Goal: Task Accomplishment & Management: Complete application form

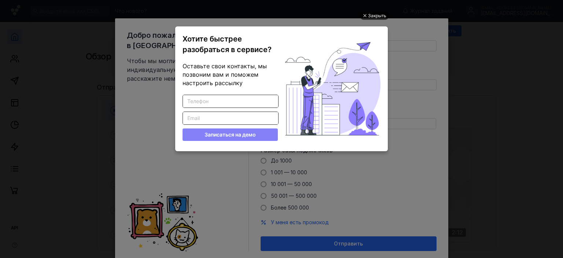
click at [370, 15] on div "Закрыть" at bounding box center [377, 16] width 18 height 8
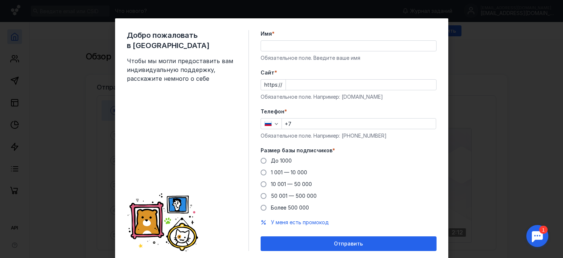
click at [308, 45] on input "Имя *" at bounding box center [348, 46] width 175 height 10
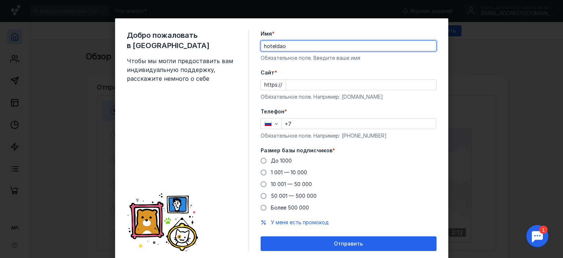
type input "hoteldao"
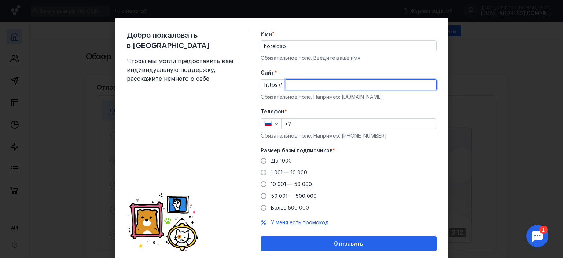
click at [307, 82] on input "Cайт *" at bounding box center [361, 85] width 150 height 10
type input "[DOMAIN_NAME]"
click at [318, 121] on input "+7" at bounding box center [359, 123] width 154 height 10
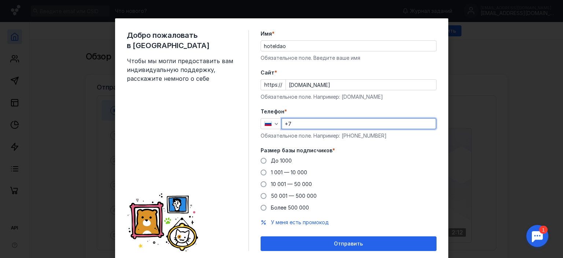
click at [318, 121] on input "+7" at bounding box center [359, 123] width 154 height 10
type input "[PHONE_NUMBER]"
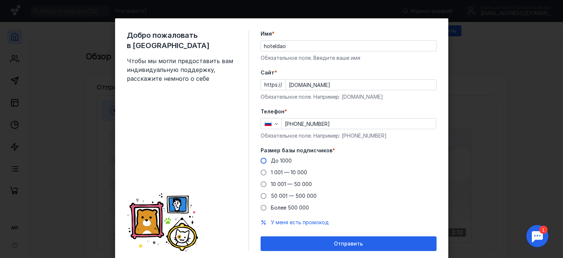
click at [261, 163] on span at bounding box center [264, 161] width 6 height 6
click at [0, 0] on input "До 1000" at bounding box center [0, 0] width 0 height 0
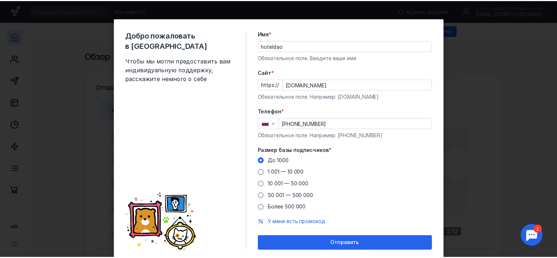
scroll to position [23, 0]
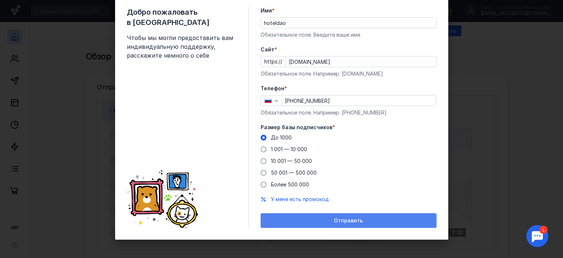
click at [354, 220] on span "Отправить" at bounding box center [348, 220] width 29 height 6
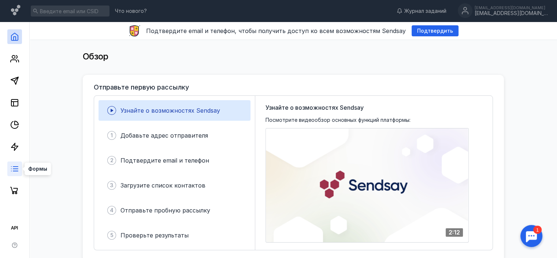
click at [12, 169] on icon at bounding box center [14, 168] width 9 height 9
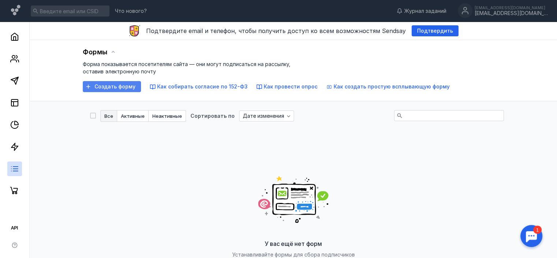
click at [103, 85] on span "Создать форму" at bounding box center [115, 87] width 41 height 6
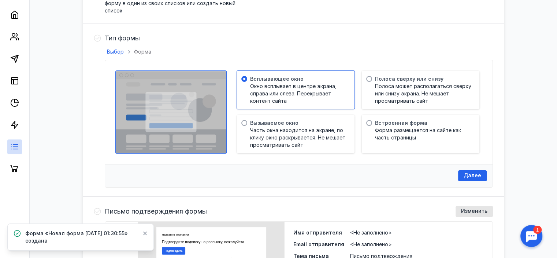
scroll to position [183, 0]
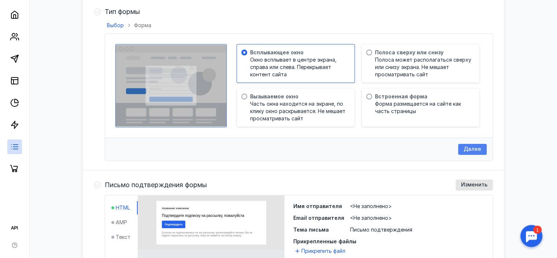
click at [472, 148] on span "Далее" at bounding box center [473, 149] width 18 height 6
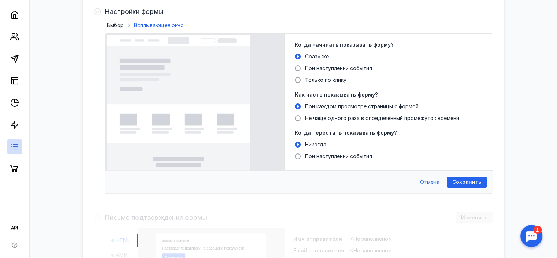
scroll to position [0, 0]
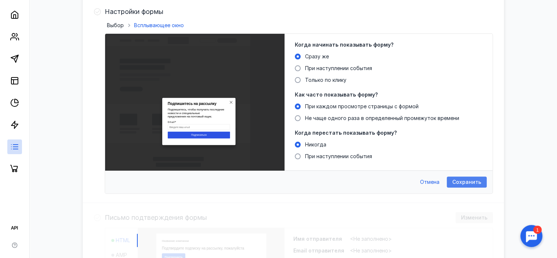
click at [468, 180] on span "Сохранить" at bounding box center [466, 182] width 29 height 6
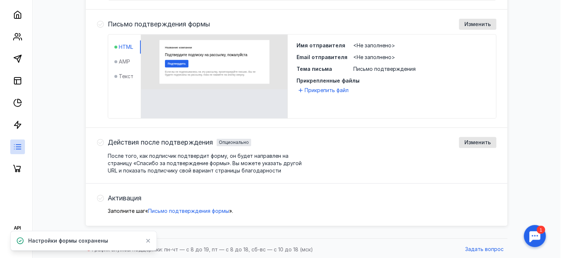
scroll to position [321, 0]
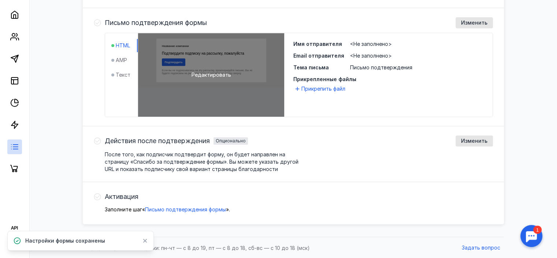
click at [204, 74] on span "Редактировать" at bounding box center [212, 74] width 40 height 7
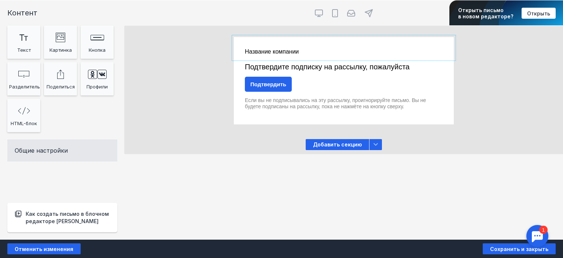
click at [244, 43] on div at bounding box center [344, 48] width 220 height 22
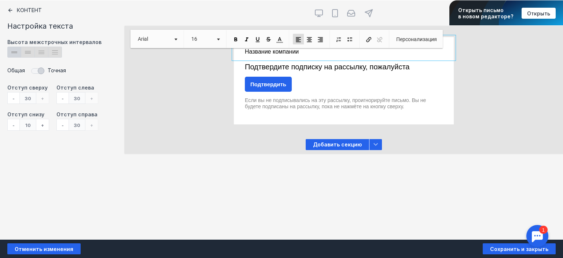
click at [296, 52] on p "Название компании" at bounding box center [344, 51] width 198 height 7
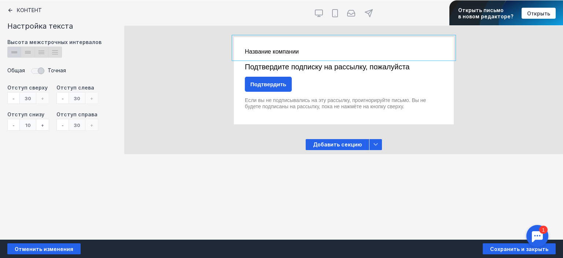
click at [7, 8] on div "Контент Настройка текста Высота межстрочных интервалов lineheight_12 Created wi…" at bounding box center [62, 119] width 125 height 239
click at [9, 10] on icon at bounding box center [10, 10] width 4 height 4
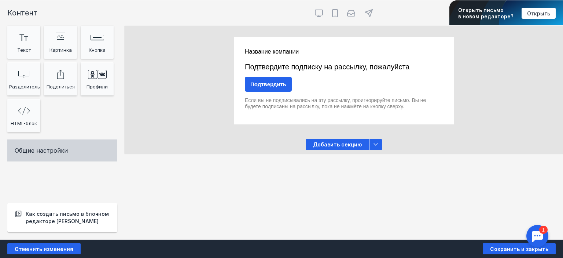
click at [58, 148] on div "Общие настройки" at bounding box center [62, 150] width 110 height 22
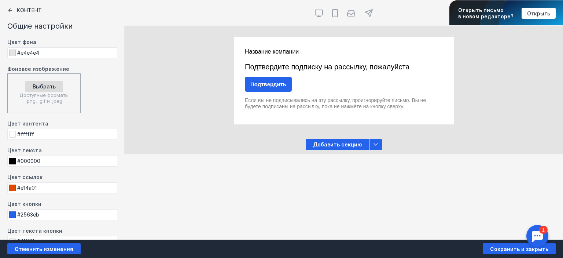
click at [538, 10] on span "Открыть" at bounding box center [538, 13] width 23 height 6
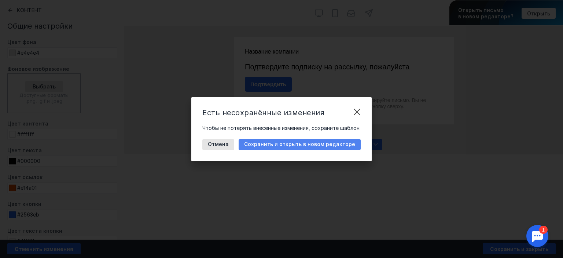
click at [317, 144] on span "Сохранить и открыть в новом редакторе" at bounding box center [299, 144] width 111 height 6
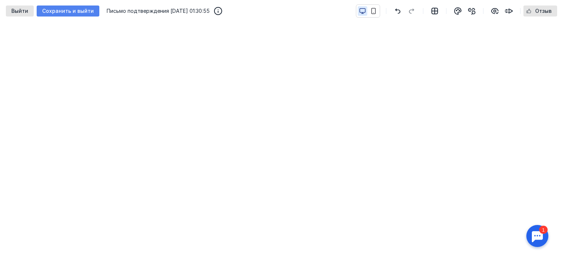
click at [51, 10] on span "Сохранить и выйти" at bounding box center [68, 11] width 52 height 6
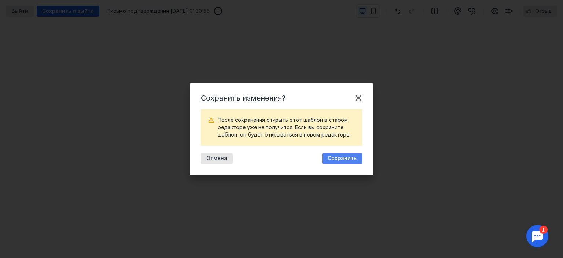
click at [340, 156] on span "Сохранить" at bounding box center [342, 158] width 29 height 6
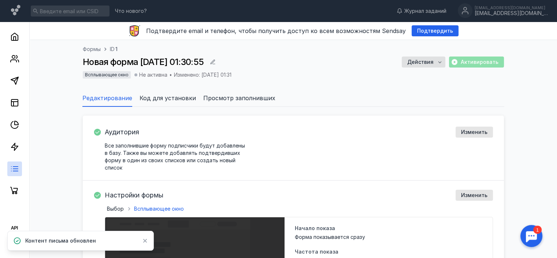
click at [95, 49] on span "Формы" at bounding box center [92, 48] width 18 height 7
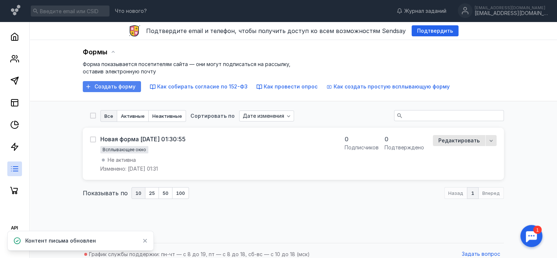
click at [117, 87] on span "Создать форму" at bounding box center [115, 87] width 41 height 6
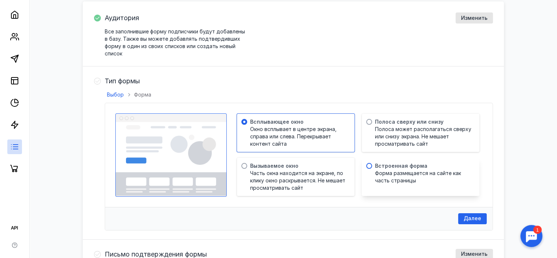
scroll to position [125, 0]
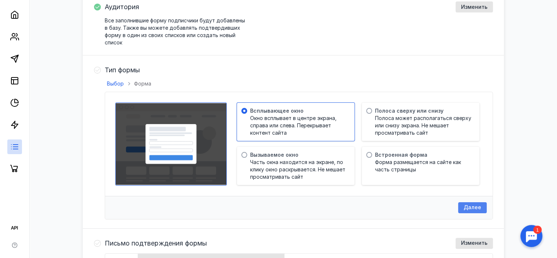
click at [474, 205] on span "Далее" at bounding box center [473, 207] width 18 height 6
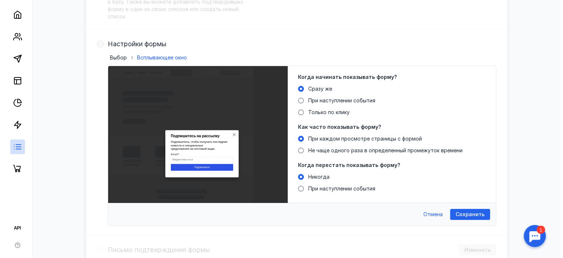
scroll to position [162, 0]
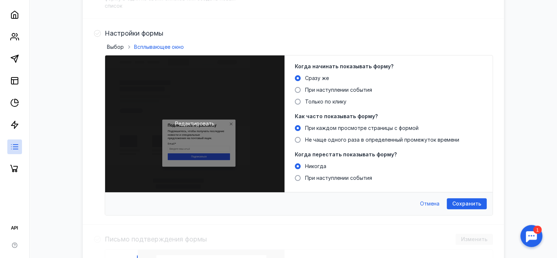
click at [192, 123] on span "Редактировать" at bounding box center [195, 123] width 40 height 7
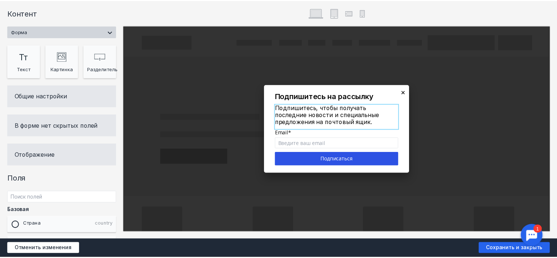
scroll to position [0, 0]
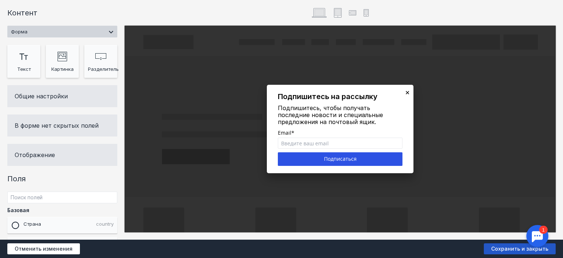
click at [513, 248] on span "Сохранить и закрыть" at bounding box center [520, 248] width 72 height 11
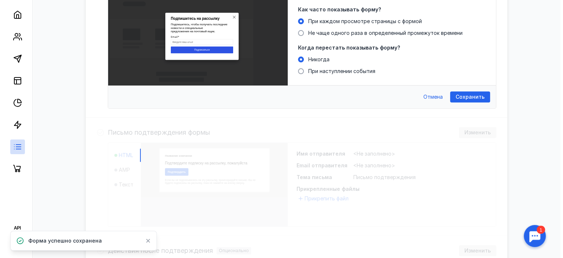
scroll to position [198, 0]
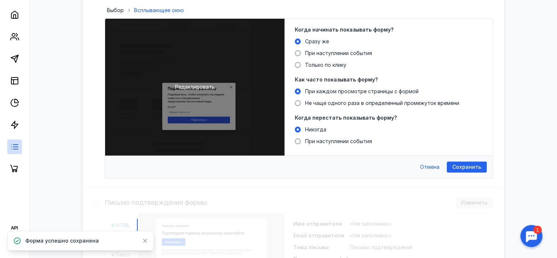
click at [209, 87] on span "Редактировать" at bounding box center [195, 86] width 40 height 7
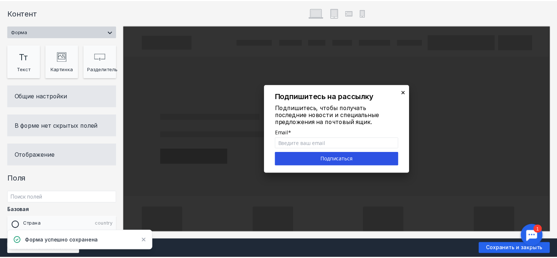
scroll to position [0, 0]
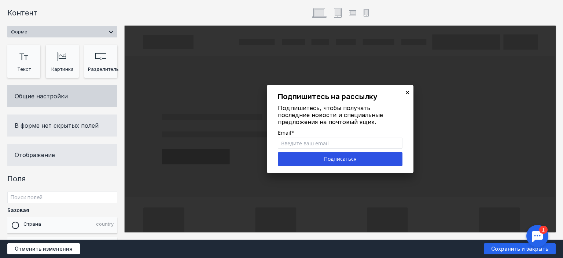
click at [58, 94] on div "Общие настройки" at bounding box center [62, 96] width 110 height 22
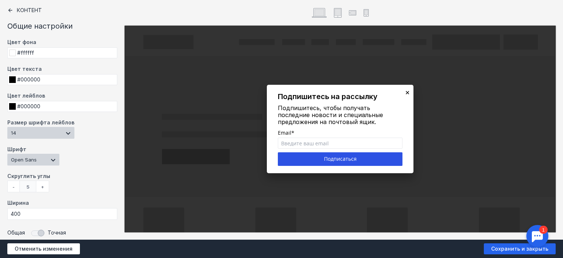
click at [8, 11] on icon at bounding box center [10, 10] width 6 height 6
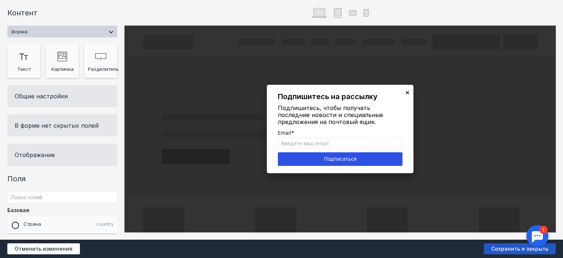
click at [494, 247] on span "Сохранить и закрыть" at bounding box center [520, 248] width 72 height 11
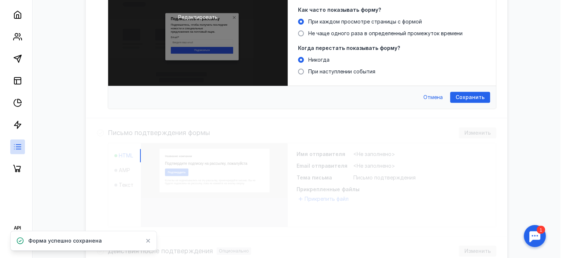
scroll to position [198, 0]
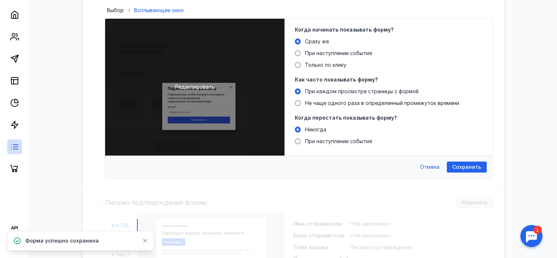
click at [184, 86] on span "Редактировать" at bounding box center [195, 86] width 40 height 7
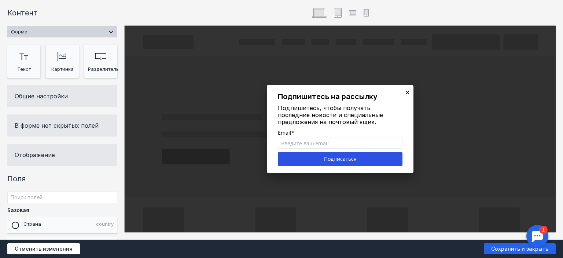
scroll to position [0, 0]
click at [318, 95] on div at bounding box center [340, 98] width 125 height 12
click at [318, 95] on strong "Подпишитесь на рассылку" at bounding box center [328, 96] width 100 height 9
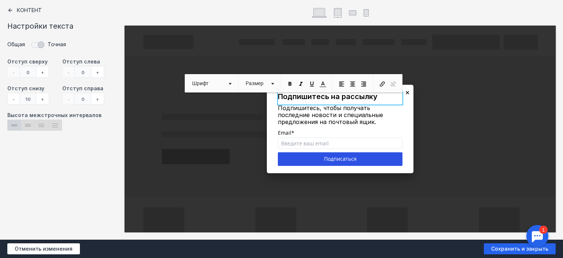
click at [332, 96] on strong "Подпишитесь на рассылку" at bounding box center [328, 96] width 100 height 9
drag, startPoint x: 377, startPoint y: 97, endPoint x: 271, endPoint y: 93, distance: 105.6
click at [271, 93] on div "× Подпишитесь на рассылку Подпишитесь, чтобы получать последние новости и специ…" at bounding box center [340, 129] width 431 height 206
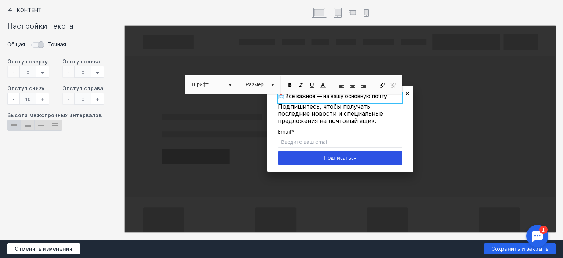
click at [454, 106] on div at bounding box center [281, 129] width 563 height 258
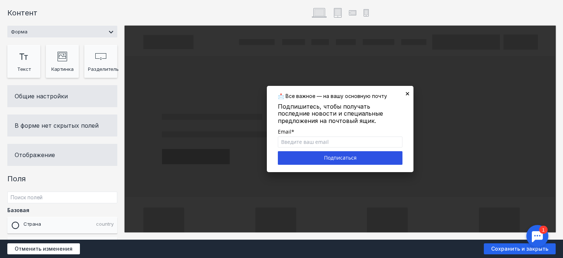
click at [107, 33] on select "Форма Спасибо за заполнение" at bounding box center [62, 32] width 110 height 12
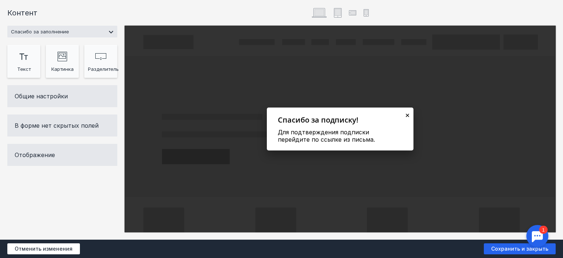
drag, startPoint x: 99, startPoint y: 30, endPoint x: 90, endPoint y: 33, distance: 8.7
click at [99, 30] on select "Форма Спасибо за заполнение" at bounding box center [62, 32] width 110 height 12
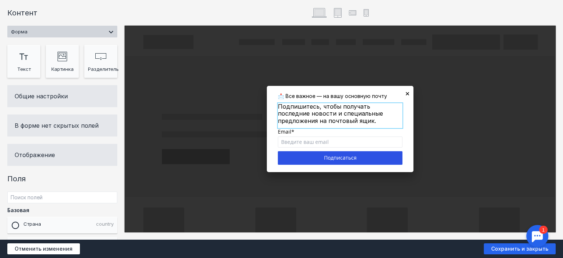
click at [305, 108] on div at bounding box center [340, 115] width 125 height 25
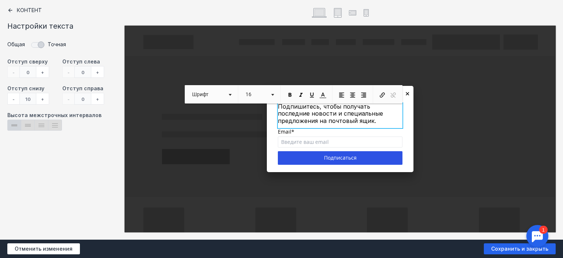
click at [44, 71] on div "+" at bounding box center [42, 72] width 13 height 12
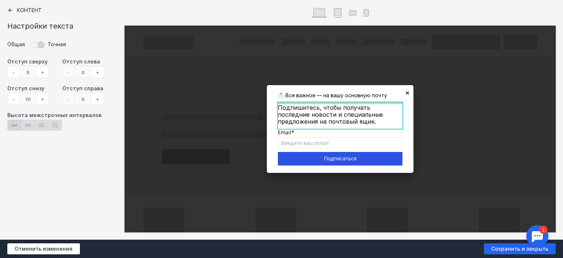
click at [44, 71] on div "+" at bounding box center [42, 72] width 13 height 12
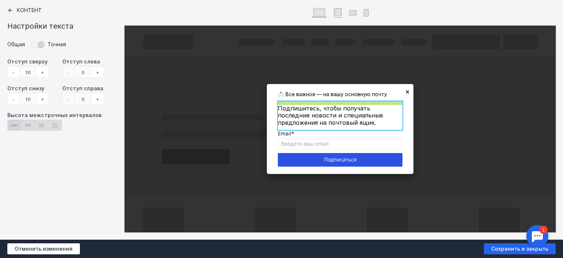
click at [44, 71] on div "+" at bounding box center [42, 72] width 13 height 12
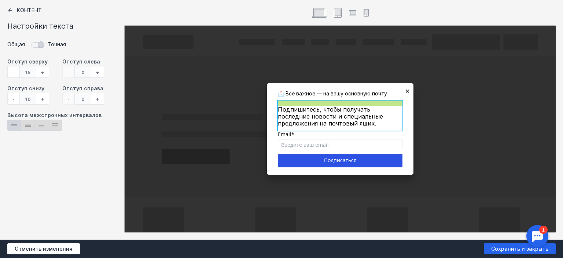
click at [44, 71] on div "+" at bounding box center [42, 72] width 13 height 12
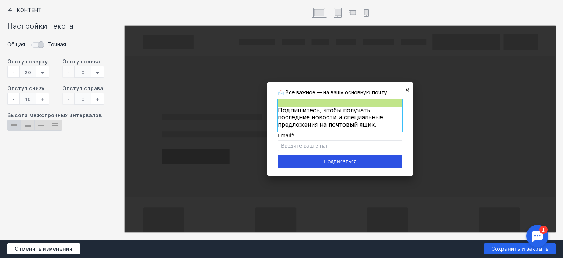
click at [17, 70] on div "-" at bounding box center [13, 72] width 12 height 12
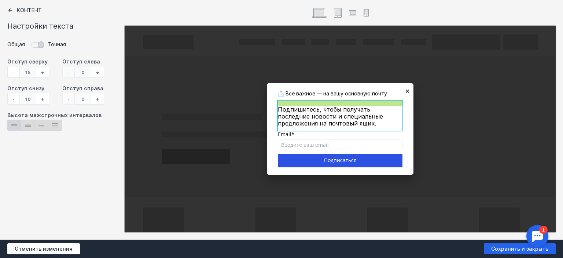
click at [17, 70] on div "-" at bounding box center [13, 72] width 12 height 12
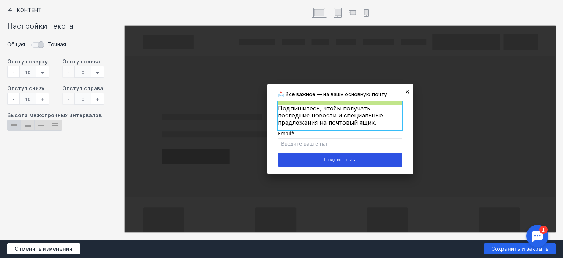
click at [17, 70] on div "-" at bounding box center [13, 72] width 12 height 12
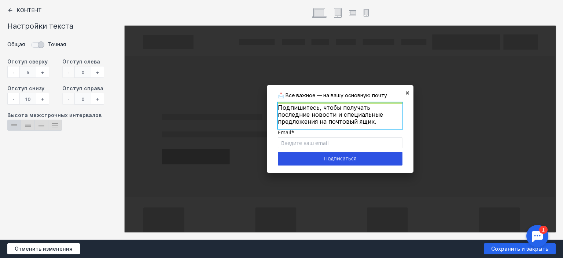
click at [17, 70] on div "-" at bounding box center [13, 72] width 12 height 12
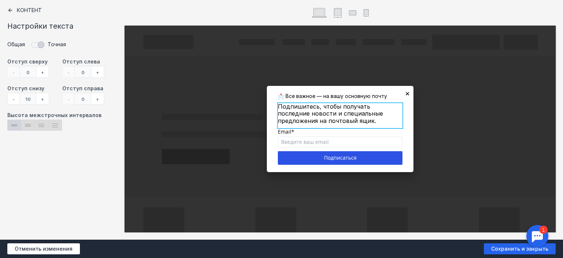
click at [310, 119] on span "Подпишитесь, чтобы получать последние новости и специальные предложения на почт…" at bounding box center [330, 113] width 105 height 21
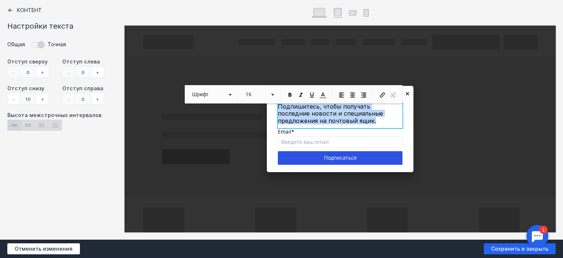
drag, startPoint x: 378, startPoint y: 121, endPoint x: 268, endPoint y: 101, distance: 112.2
click at [268, 101] on body "Что нового? Журнал заданий [EMAIL_ADDRESS][DOMAIN_NAME] [EMAIL_ADDRESS][DOMAIN_…" at bounding box center [281, 189] width 563 height 775
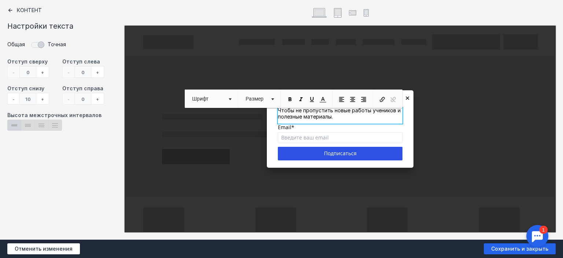
click at [459, 118] on div at bounding box center [281, 129] width 563 height 258
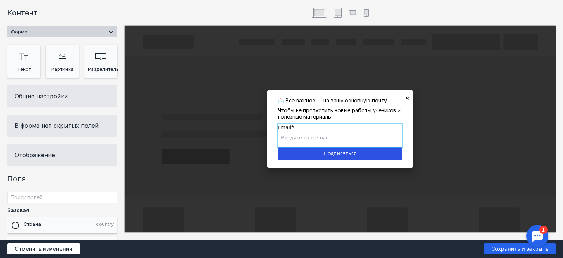
click at [305, 134] on div "Email" at bounding box center [340, 134] width 125 height 23
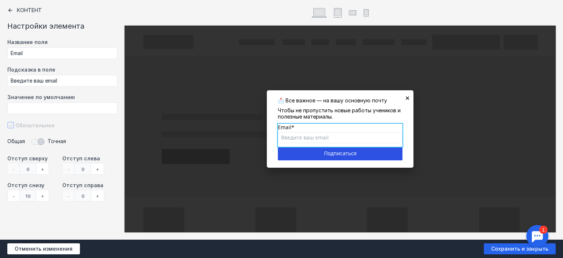
click at [308, 138] on div "Email" at bounding box center [340, 134] width 125 height 23
drag, startPoint x: 61, startPoint y: 82, endPoint x: 0, endPoint y: 73, distance: 61.5
click at [0, 73] on div "Контент Настройки элемента Название поля Email Подсказка в поле Введите ваш ema…" at bounding box center [62, 119] width 125 height 239
type input "у"
type input "[EMAIL_ADDRESS][DOMAIN_NAME]"
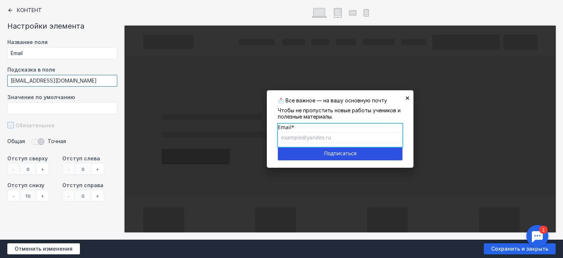
click at [284, 127] on div "Email" at bounding box center [340, 127] width 125 height 8
drag, startPoint x: 22, startPoint y: 52, endPoint x: 0, endPoint y: 48, distance: 21.9
click at [0, 48] on div "Контент Настройки элемента Название поля Email Подсказка в поле [EMAIL_ADDRESS]…" at bounding box center [62, 119] width 125 height 239
type input "E"
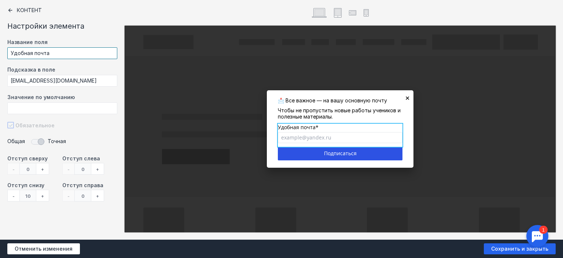
type input "Удобная почта"
click at [359, 98] on div at bounding box center [281, 129] width 563 height 258
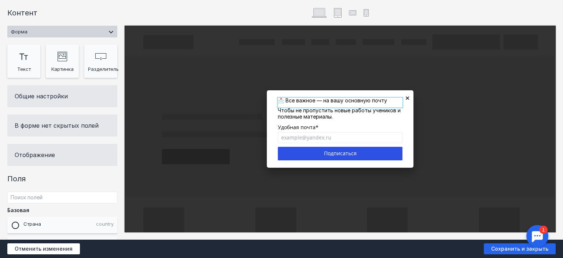
click at [359, 98] on div at bounding box center [340, 102] width 125 height 10
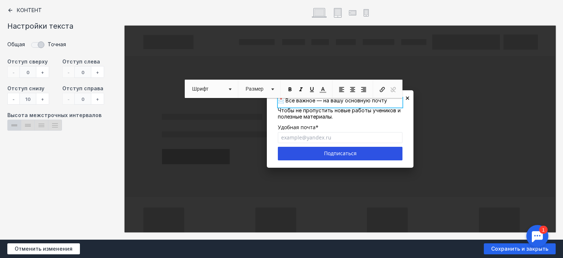
click at [361, 99] on p "📩 Все важное — на вашу основную почту" at bounding box center [340, 100] width 125 height 6
drag, startPoint x: 373, startPoint y: 101, endPoint x: 347, endPoint y: 101, distance: 25.6
click at [347, 101] on p "📩 Все важное — на вашу основную почту" at bounding box center [340, 100] width 125 height 6
click at [292, 125] on div at bounding box center [281, 129] width 563 height 258
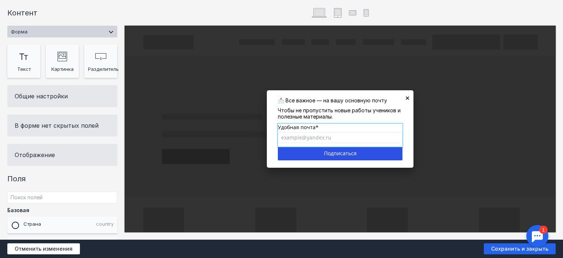
click at [296, 126] on div "Удобная почта" at bounding box center [340, 127] width 125 height 8
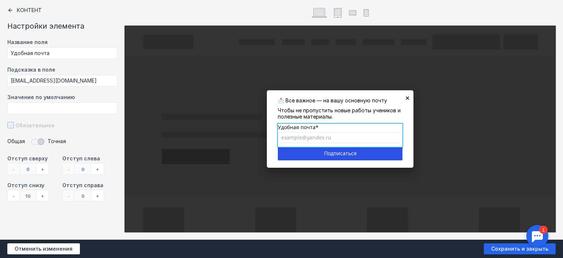
click at [296, 126] on div "Удобная почта" at bounding box center [340, 127] width 125 height 8
click at [300, 127] on div "Удобная почта" at bounding box center [340, 127] width 125 height 8
drag, startPoint x: 32, startPoint y: 51, endPoint x: 8, endPoint y: 49, distance: 24.6
click at [8, 49] on input "Удобная почта" at bounding box center [62, 53] width 110 height 12
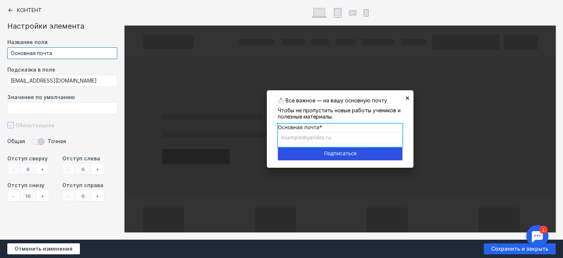
type input "Основная почта"
click at [304, 99] on div at bounding box center [281, 129] width 563 height 258
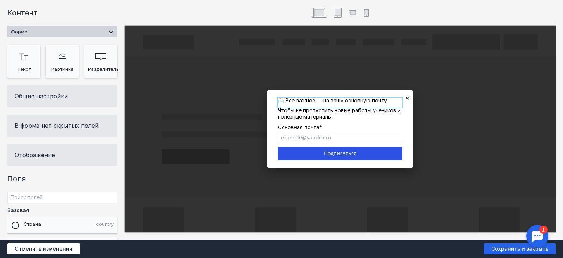
click at [302, 101] on div at bounding box center [340, 102] width 125 height 10
click at [302, 101] on p "📩 Все важное — на вашу основную почту" at bounding box center [340, 100] width 125 height 6
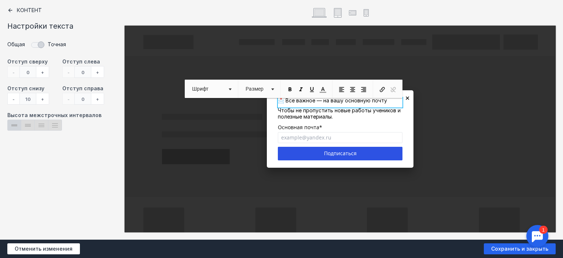
click at [322, 101] on p "📩 Все важное — на вашу основную почту" at bounding box center [340, 100] width 125 height 6
click at [325, 102] on p "📩 Все важное — на вашу основную почту" at bounding box center [340, 100] width 125 height 6
click at [388, 119] on div at bounding box center [281, 129] width 563 height 258
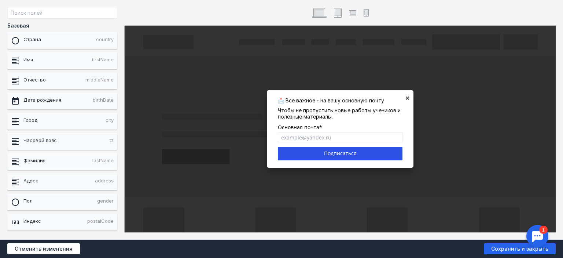
scroll to position [96, 0]
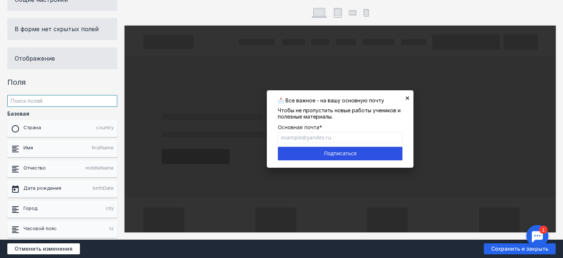
click at [43, 103] on input "text" at bounding box center [62, 101] width 110 height 12
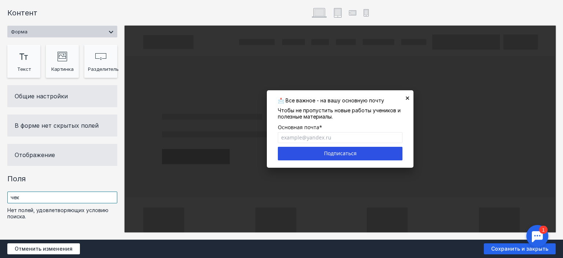
scroll to position [0, 0]
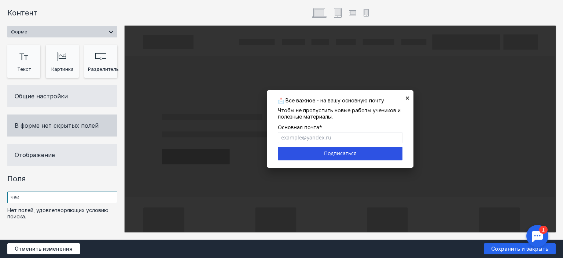
type input "чек"
click at [74, 123] on div "В форме нет скрытых полей" at bounding box center [62, 125] width 95 height 7
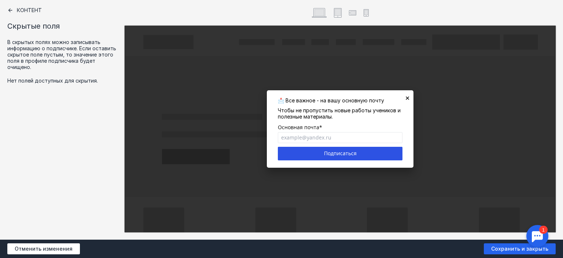
click at [9, 9] on icon at bounding box center [10, 10] width 6 height 6
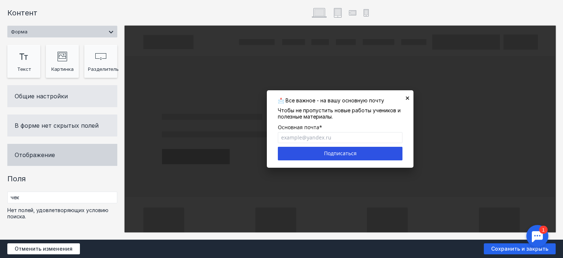
click at [46, 154] on div "Отображение" at bounding box center [62, 155] width 110 height 22
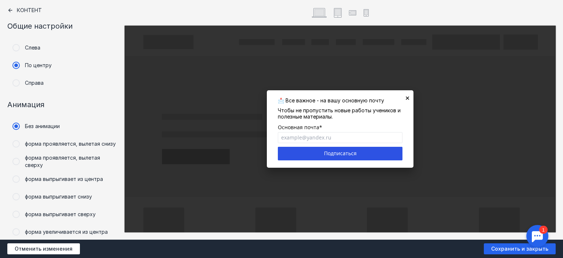
click at [8, 10] on icon at bounding box center [10, 10] width 4 height 4
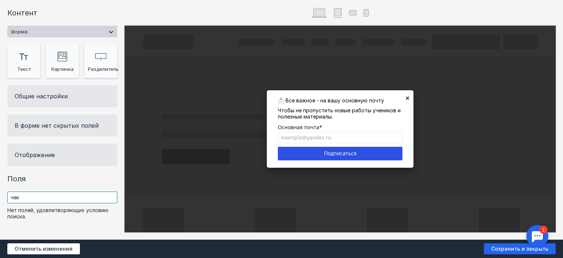
drag, startPoint x: 26, startPoint y: 192, endPoint x: 10, endPoint y: 190, distance: 16.0
click at [10, 190] on div "Контент Форма Спасибо за заполнение Тт Copy Created with Sketch. Текст image Cr…" at bounding box center [62, 119] width 125 height 239
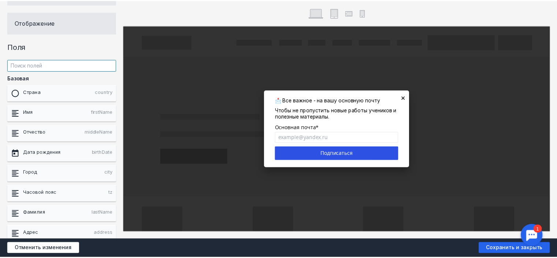
scroll to position [184, 0]
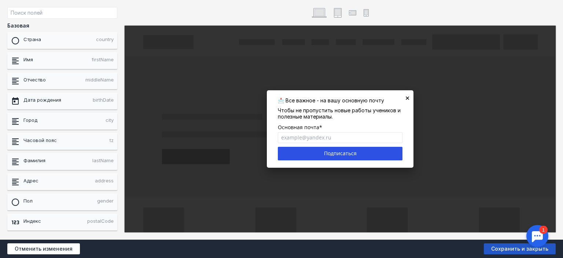
click at [506, 249] on span "Сохранить и закрыть" at bounding box center [520, 248] width 72 height 11
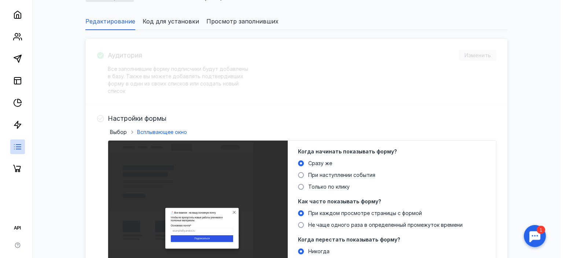
scroll to position [147, 0]
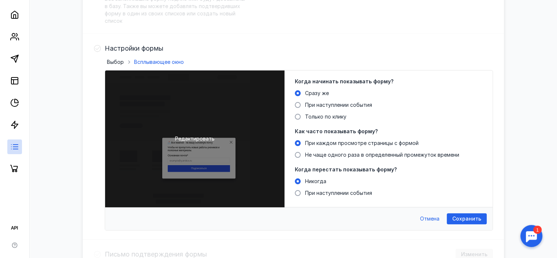
click at [199, 138] on span "Редактировать" at bounding box center [195, 138] width 40 height 7
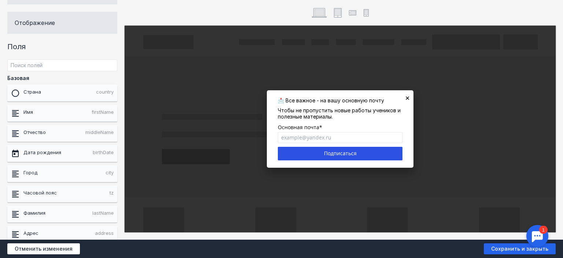
scroll to position [214, 0]
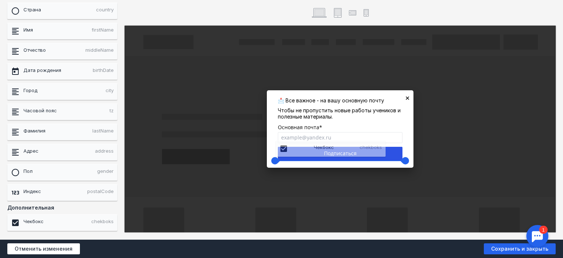
drag, startPoint x: 42, startPoint y: 221, endPoint x: 309, endPoint y: 149, distance: 276.6
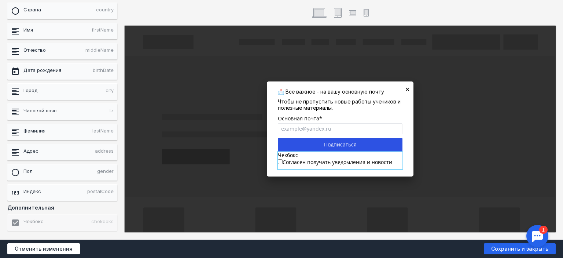
click at [291, 156] on div "Чекбокс" at bounding box center [340, 154] width 125 height 7
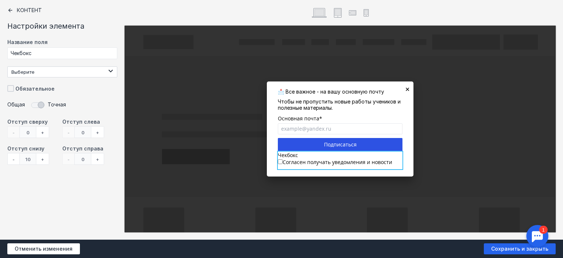
click at [291, 156] on div "Чекбокс" at bounding box center [340, 154] width 125 height 7
drag, startPoint x: 23, startPoint y: 49, endPoint x: 3, endPoint y: 49, distance: 20.5
click at [3, 49] on div "Контент Настройки элемента Название поля Чекбокс Выберите Обязательное Общая То…" at bounding box center [62, 119] width 125 height 239
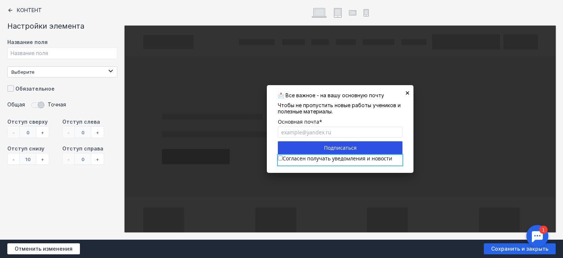
click at [60, 69] on div "Выберите" at bounding box center [58, 72] width 95 height 10
click at [57, 89] on span "Согласен получать уведомления и новости" at bounding box center [79, 86] width 121 height 11
click at [16, 86] on input "Согласен получать уведомления и новости" at bounding box center [13, 83] width 5 height 5
checkbox input "true"
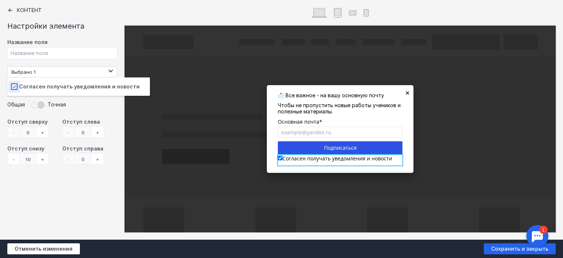
click at [57, 89] on span "Согласен получать уведомления и новости" at bounding box center [79, 86] width 121 height 11
click at [16, 86] on input "Согласен получать уведомления и новости" at bounding box center [13, 83] width 5 height 5
checkbox input "false"
click at [55, 87] on span "Согласен получать уведомления и новости" at bounding box center [79, 86] width 121 height 11
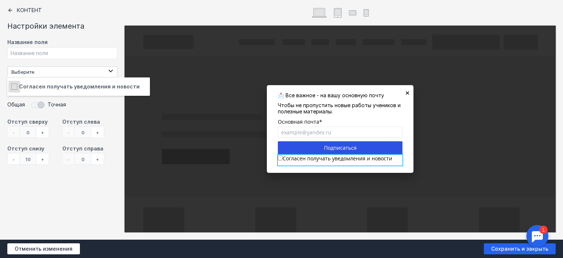
click at [16, 86] on input "Согласен получать уведомления и новости" at bounding box center [13, 83] width 5 height 5
checkbox input "true"
click at [55, 87] on span "Согласен получать уведомления и новости" at bounding box center [79, 86] width 121 height 11
click at [16, 86] on input "Согласен получать уведомления и новости" at bounding box center [13, 83] width 5 height 5
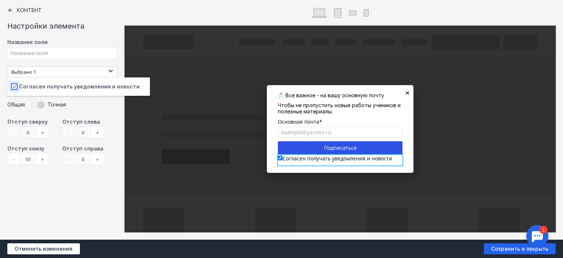
checkbox input "false"
click at [72, 178] on div "Контент Настройки элемента Название поля Выберите Обязательное Общая Точная - 0" at bounding box center [62, 119] width 125 height 239
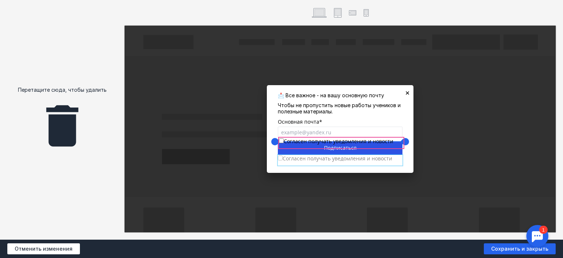
drag, startPoint x: 284, startPoint y: 159, endPoint x: 285, endPoint y: 142, distance: 17.3
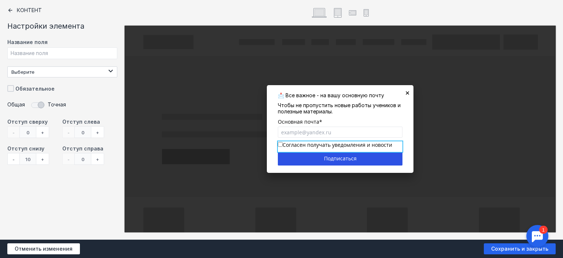
click at [363, 120] on div at bounding box center [281, 129] width 563 height 258
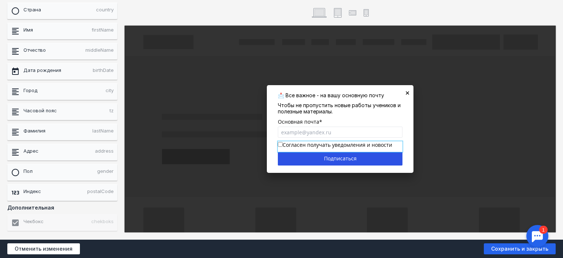
click at [312, 146] on div "Согласен получать уведомления и новости" at bounding box center [340, 146] width 125 height 11
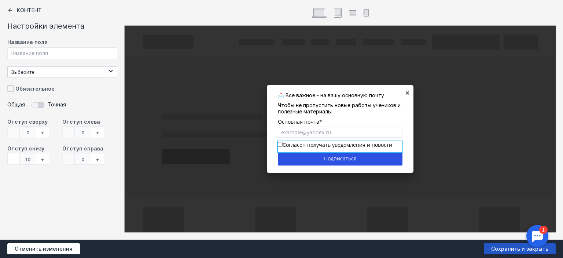
click at [510, 248] on span "Сохранить и закрыть" at bounding box center [520, 248] width 72 height 11
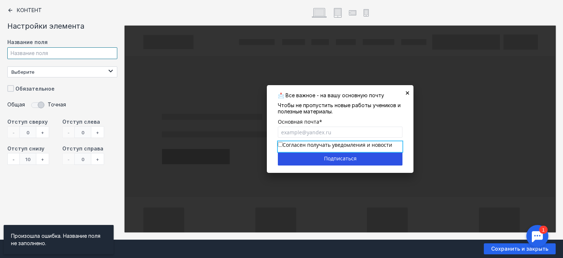
click at [65, 51] on input "text" at bounding box center [62, 53] width 110 height 12
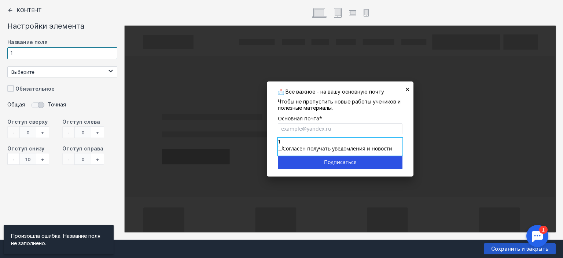
type input "1"
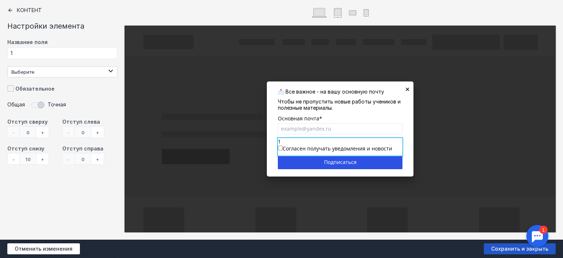
click at [510, 249] on span "Сохранить и закрыть" at bounding box center [520, 248] width 72 height 11
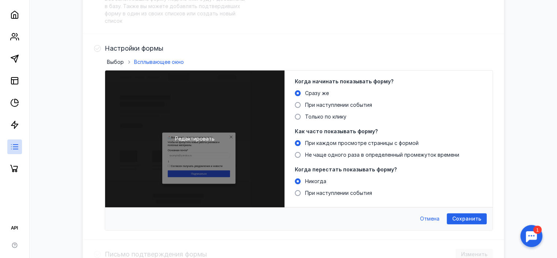
click at [189, 137] on span "Редактировать" at bounding box center [195, 138] width 40 height 7
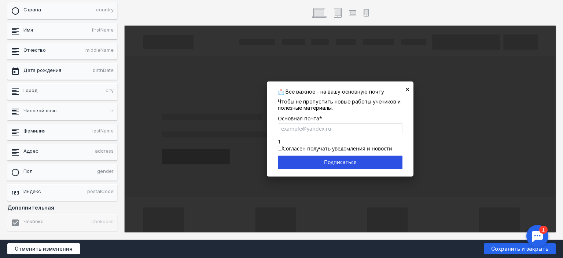
click at [34, 219] on div "Чекбокс chekboks" at bounding box center [62, 224] width 110 height 20
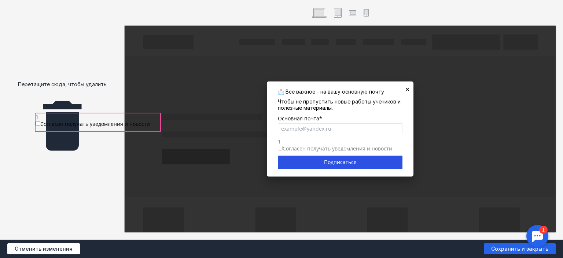
drag, startPoint x: 294, startPoint y: 148, endPoint x: 51, endPoint y: 124, distance: 243.8
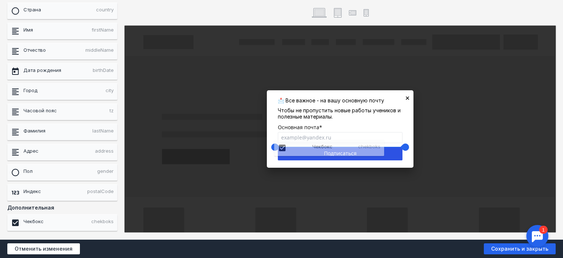
drag, startPoint x: 32, startPoint y: 219, endPoint x: 298, endPoint y: 147, distance: 275.7
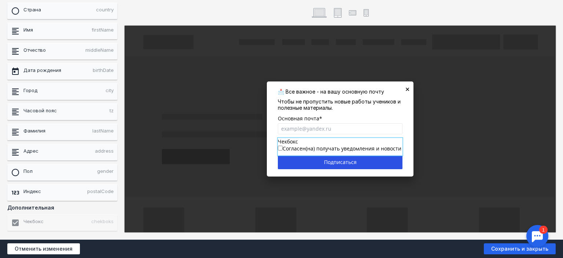
click at [289, 143] on div "Чекбокс [PERSON_NAME](на) получать уведомления и новости" at bounding box center [340, 147] width 125 height 18
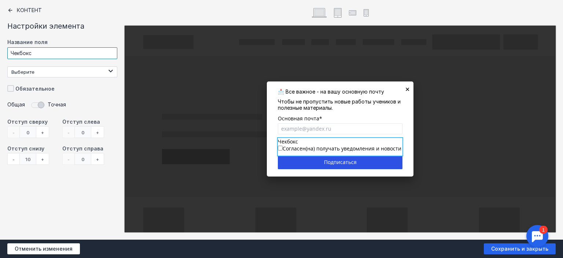
drag, startPoint x: 25, startPoint y: 52, endPoint x: 0, endPoint y: 52, distance: 25.3
click at [0, 52] on div "Контент Настройки элемента Название поля Чекбокс Выберите Обязательное Общая То…" at bounding box center [62, 119] width 125 height 239
type input "*"
click at [70, 186] on div "Контент Настройки элемента Название поля * Выберите Обязательное Общая Точная -" at bounding box center [62, 119] width 125 height 239
click at [182, 171] on div at bounding box center [281, 129] width 563 height 258
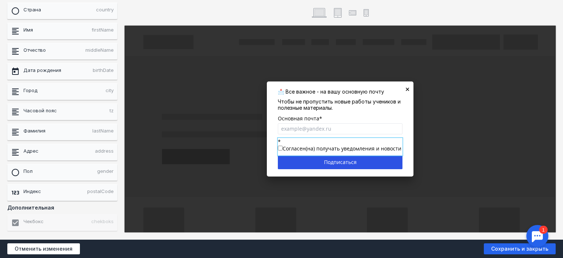
click at [293, 147] on div "* [PERSON_NAME](на) получать уведомления и новости" at bounding box center [340, 147] width 125 height 18
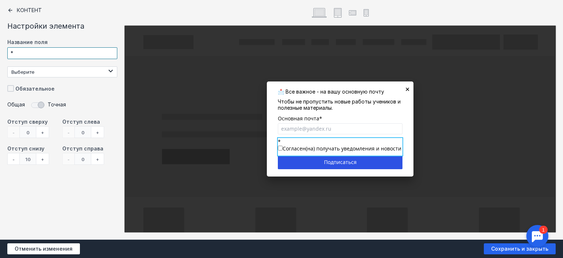
drag, startPoint x: 13, startPoint y: 53, endPoint x: 0, endPoint y: 51, distance: 13.0
click at [0, 51] on div "Контент Настройки элемента Название поля * Выберите Обязательное Общая Точная -" at bounding box center [62, 119] width 125 height 239
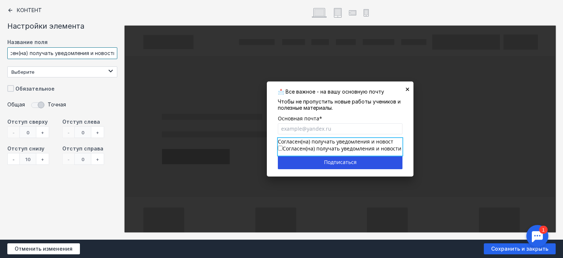
scroll to position [0, 19]
type input "Согласен(на) получать уведомления и новости"
click at [497, 245] on span "Сохранить и закрыть" at bounding box center [520, 248] width 72 height 11
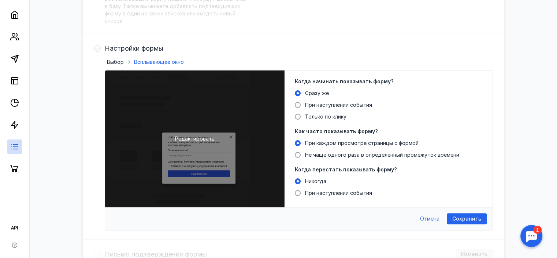
click at [195, 140] on span "Редактировать" at bounding box center [195, 138] width 40 height 7
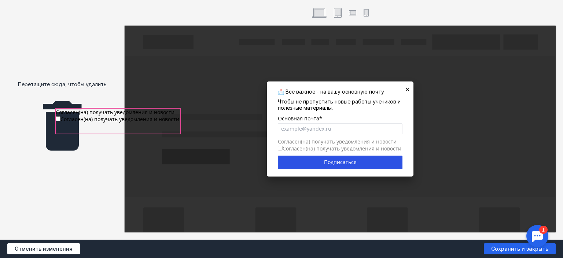
drag, startPoint x: 299, startPoint y: 142, endPoint x: 77, endPoint y: 116, distance: 223.5
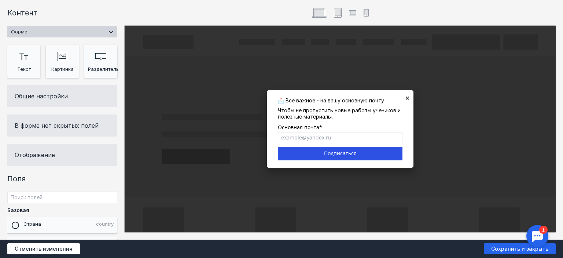
scroll to position [214, 0]
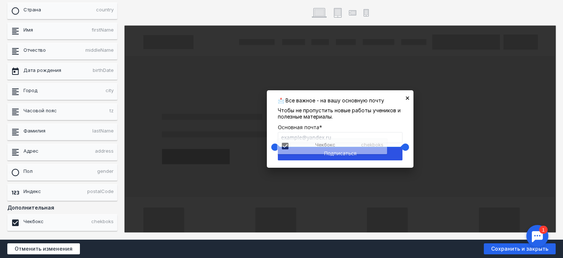
drag, startPoint x: 37, startPoint y: 218, endPoint x: 306, endPoint y: 145, distance: 278.8
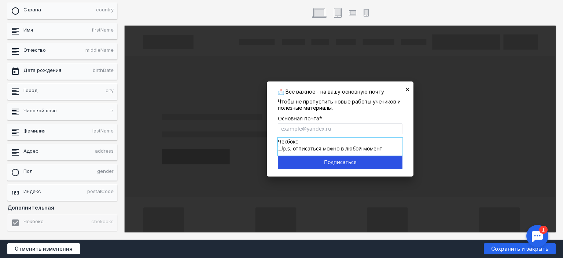
click at [291, 146] on div "Чекбокс p.s. отписаться можно в любой момент" at bounding box center [340, 147] width 125 height 18
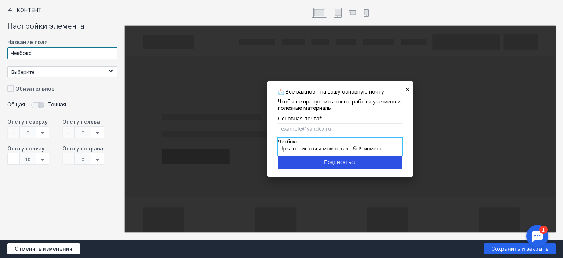
drag, startPoint x: 54, startPoint y: 48, endPoint x: 0, endPoint y: 61, distance: 55.8
click at [0, 61] on div "Контент Настройки элемента Название поля Чекбокс Выберите Обязательное Общая То…" at bounding box center [62, 119] width 125 height 239
type input "Согласен(на) получать уведомления и новости"
click at [100, 73] on div "Выберите" at bounding box center [58, 72] width 95 height 10
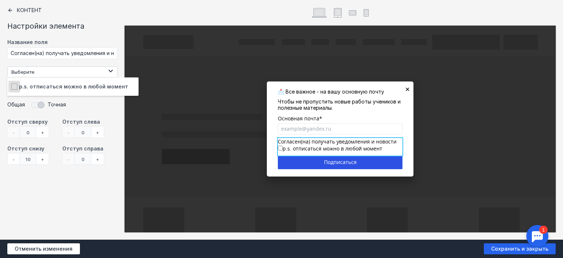
click at [16, 89] on span at bounding box center [14, 86] width 7 height 7
click at [16, 86] on input "p.s. отписаться можно в любой момент" at bounding box center [13, 83] width 5 height 5
checkbox input "true"
click at [36, 163] on div "10" at bounding box center [27, 159] width 17 height 12
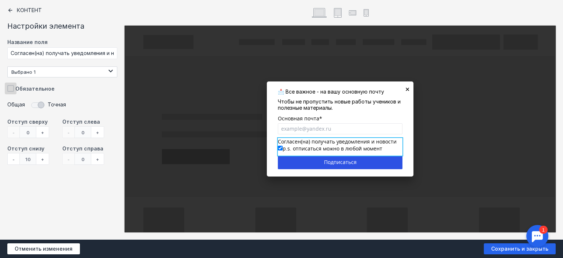
click at [11, 86] on span at bounding box center [10, 88] width 7 height 7
click at [11, 86] on input "Обязательное" at bounding box center [9, 87] width 5 height 5
checkbox input "true"
click at [95, 132] on div "+" at bounding box center [97, 132] width 13 height 12
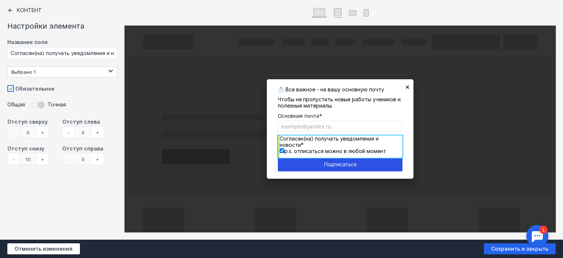
click at [95, 132] on div "+" at bounding box center [97, 132] width 13 height 12
click at [72, 129] on div "-" at bounding box center [68, 132] width 12 height 12
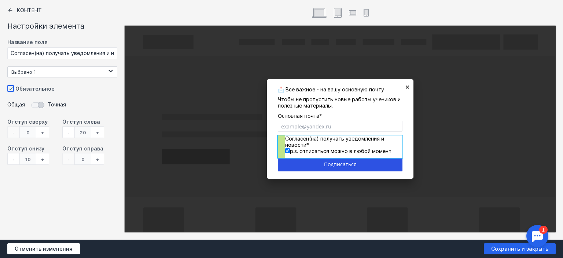
click at [72, 129] on div "-" at bounding box center [68, 132] width 12 height 12
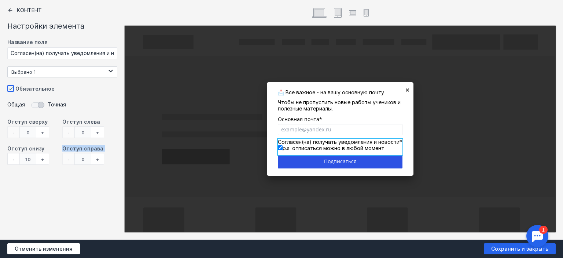
click at [72, 129] on div "- 0 +" at bounding box center [83, 132] width 42 height 12
click at [76, 213] on div "Контент Настройки элемента Название поля [PERSON_NAME](на) получать уведомления…" at bounding box center [62, 119] width 125 height 239
click at [80, 188] on div "Контент Настройки элемента Название поля [PERSON_NAME](на) получать уведомления…" at bounding box center [62, 119] width 125 height 239
click at [478, 148] on div at bounding box center [281, 129] width 563 height 258
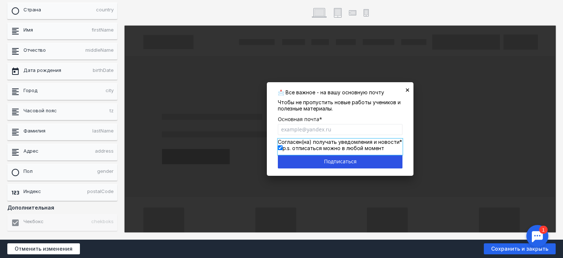
click at [336, 143] on div "Согласен(на) получать уведомления и новости" at bounding box center [340, 141] width 125 height 6
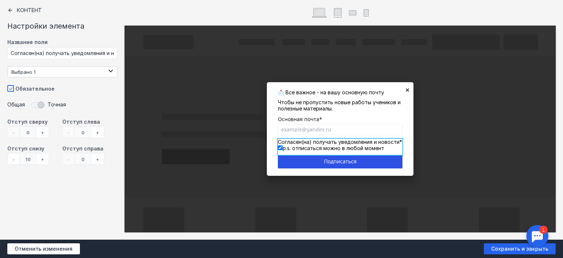
click at [67, 131] on div "- 0 +" at bounding box center [83, 132] width 42 height 12
click at [10, 155] on div "-" at bounding box center [13, 159] width 12 height 12
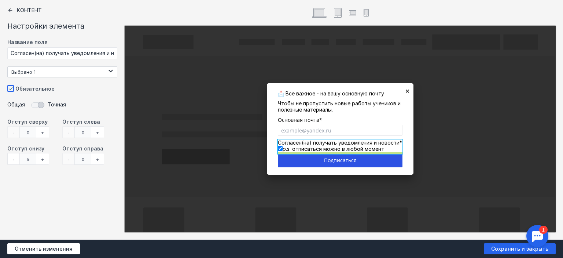
click at [45, 159] on div "+" at bounding box center [42, 159] width 13 height 12
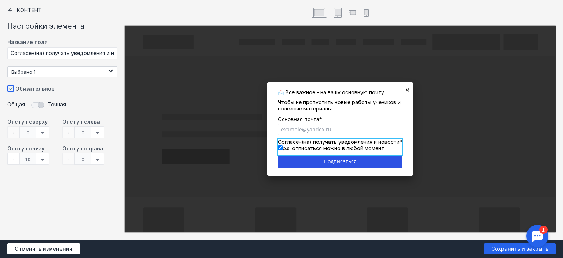
click at [76, 186] on div "Контент Настройки элемента Название поля [PERSON_NAME](на) получать уведомления…" at bounding box center [62, 119] width 125 height 239
click at [45, 52] on input "Согласен(на) получать уведомления и новости" at bounding box center [62, 53] width 110 height 12
type input "Согласен(а) получать уведомления и новости"
click at [8, 10] on icon at bounding box center [10, 10] width 6 height 6
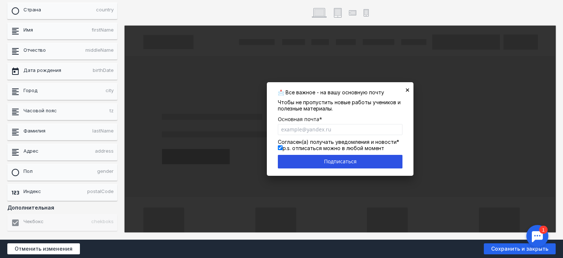
scroll to position [0, 0]
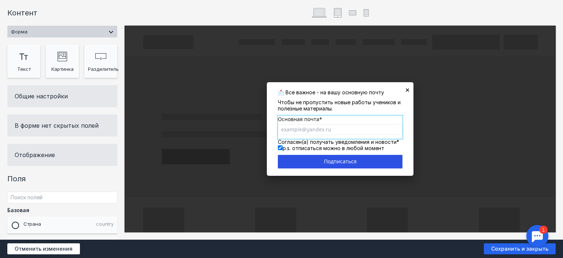
click at [303, 122] on div "Основная почта" at bounding box center [340, 119] width 125 height 8
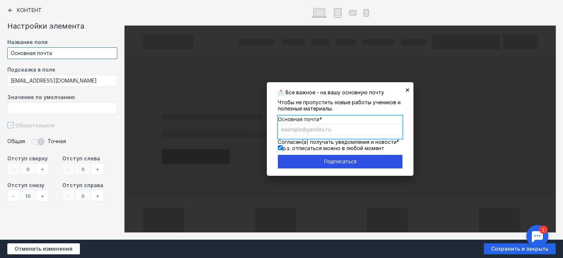
drag, startPoint x: 57, startPoint y: 52, endPoint x: 0, endPoint y: 50, distance: 57.2
click at [0, 50] on div "Контент Настройки элемента Название поля Основная почта Подсказка в поле [EMAIL…" at bounding box center [62, 119] width 125 height 239
type input "G"
drag, startPoint x: 86, startPoint y: 51, endPoint x: 0, endPoint y: 45, distance: 86.6
click at [0, 45] on div "Контент Настройки элемента Название поля Получать уведомления и новос Подсказка…" at bounding box center [62, 119] width 125 height 239
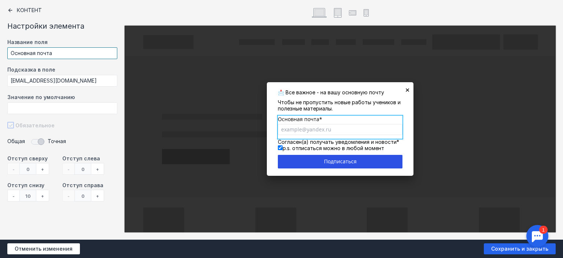
type input "Основная почта"
click at [335, 162] on div at bounding box center [281, 129] width 563 height 258
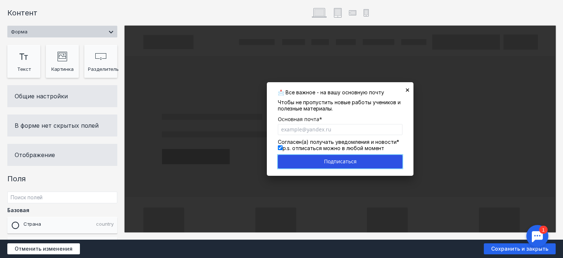
click at [337, 159] on div "Подписаться" at bounding box center [340, 162] width 125 height 14
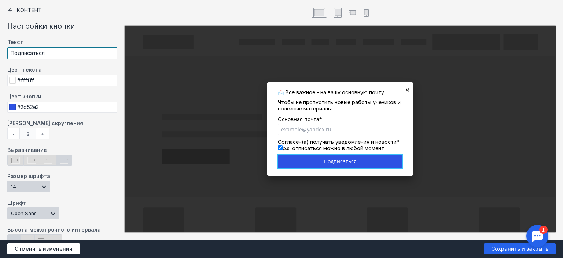
drag, startPoint x: 23, startPoint y: 50, endPoint x: 0, endPoint y: 49, distance: 23.5
click at [0, 49] on div "Контент Настройки кнопки Текст Подписаться Цвет текста #ffffff Цвет кнопки #2d5…" at bounding box center [62, 119] width 125 height 239
type input "Получать"
click at [313, 106] on div at bounding box center [281, 129] width 563 height 258
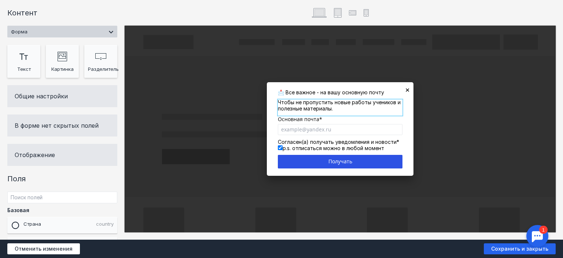
click at [284, 105] on div at bounding box center [340, 107] width 125 height 16
click at [284, 105] on p "Чтобы не пропустить новые работы учеников и полезные материалы." at bounding box center [340, 105] width 125 height 12
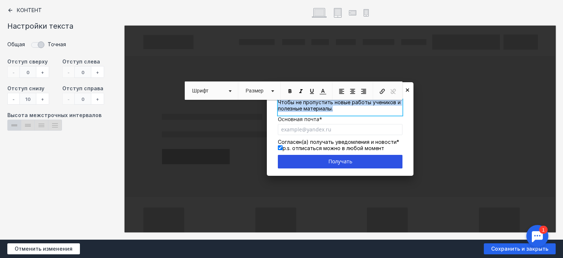
drag, startPoint x: 339, startPoint y: 110, endPoint x: 279, endPoint y: 100, distance: 60.6
click at [279, 100] on p "Чтобы не пропустить новые работы учеников и полезные материалы." at bounding box center [340, 105] width 125 height 12
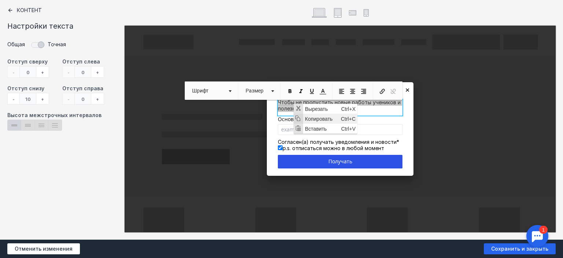
click at [315, 119] on span "Копировать" at bounding box center [321, 119] width 36 height 10
copy p "Чтобы не пропустить новые работы учеников и полезные материалы."
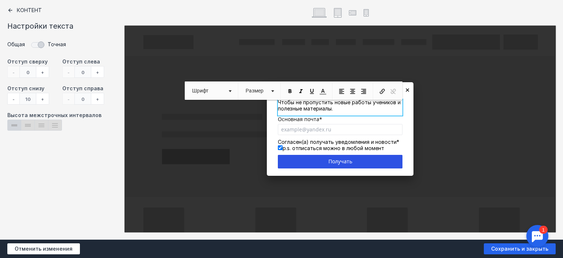
click at [301, 118] on div at bounding box center [281, 129] width 563 height 258
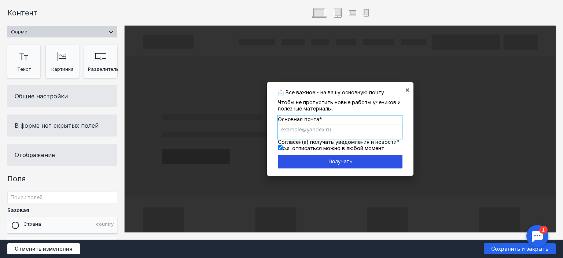
click at [295, 117] on div "Основная почта" at bounding box center [340, 119] width 125 height 8
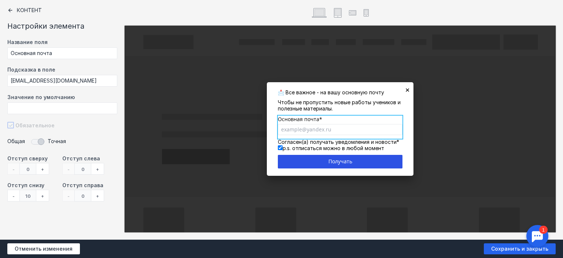
click at [295, 117] on div "Основная почта" at bounding box center [340, 119] width 125 height 8
drag, startPoint x: 57, startPoint y: 51, endPoint x: 1, endPoint y: 49, distance: 56.1
click at [1, 49] on div "Контент Настройки элемента Название поля Основная почта Подсказка в поле [EMAIL…" at bounding box center [62, 119] width 125 height 239
paste input "тобы не пропустить новые работы учеников и полезные материалы."
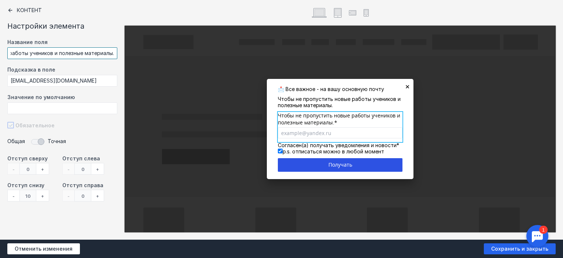
type input "Чтобы не пропустить новые работы учеников и полезные материалы."
click at [318, 101] on div at bounding box center [281, 129] width 563 height 258
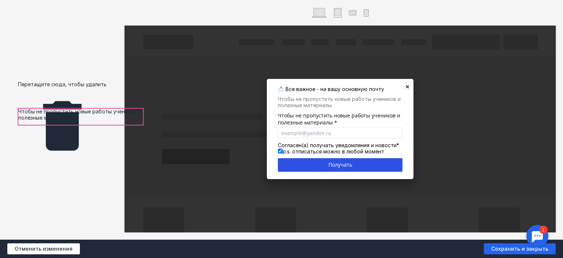
drag, startPoint x: 317, startPoint y: 101, endPoint x: 58, endPoint y: 114, distance: 259.7
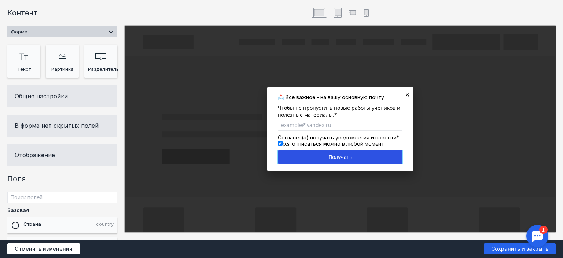
click at [340, 156] on div "Получать" at bounding box center [340, 157] width 125 height 14
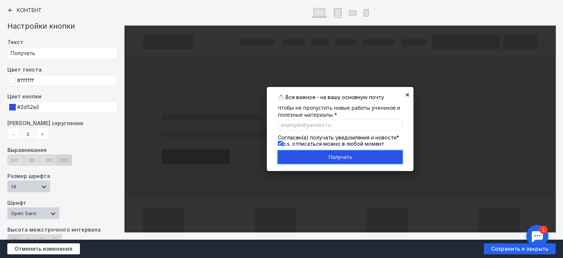
click at [340, 156] on div "Получать" at bounding box center [340, 157] width 125 height 14
drag, startPoint x: 18, startPoint y: 51, endPoint x: 59, endPoint y: 56, distance: 41.7
click at [59, 56] on input "Получать" at bounding box center [62, 53] width 110 height 12
type input "Подключить почту"
click at [63, 159] on icon at bounding box center [64, 159] width 8 height 7
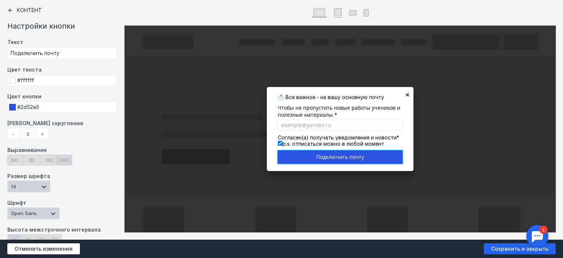
click at [61, 159] on input "radio" at bounding box center [58, 156] width 5 height 5
click at [34, 160] on icon at bounding box center [31, 159] width 8 height 7
click at [29, 159] on input "radio" at bounding box center [26, 156] width 5 height 5
radio input "true"
click at [63, 159] on icon at bounding box center [64, 160] width 8 height 5
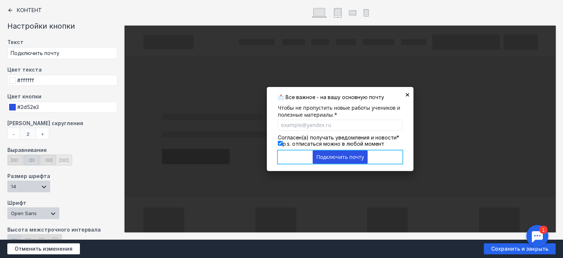
click at [61, 159] on input "radio" at bounding box center [58, 156] width 5 height 5
radio input "true"
click at [40, 134] on div "+" at bounding box center [42, 134] width 13 height 12
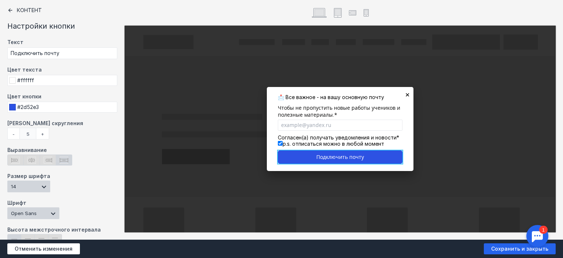
click at [40, 134] on div "+" at bounding box center [42, 134] width 13 height 12
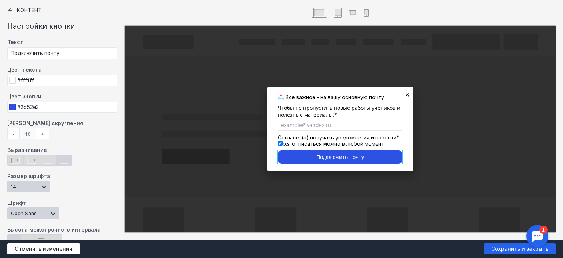
click at [74, 136] on div "[PERSON_NAME] скругления - 10 +" at bounding box center [62, 129] width 110 height 19
click at [43, 130] on div "+" at bounding box center [42, 134] width 13 height 12
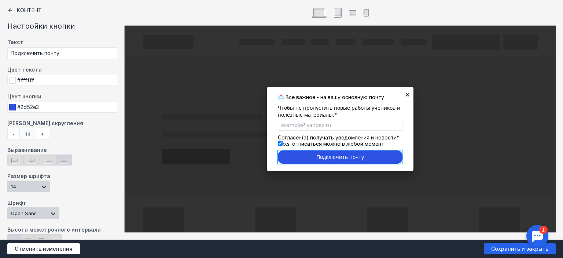
click at [104, 140] on div "[PERSON_NAME] скругления - 14 +" at bounding box center [62, 133] width 110 height 27
click at [17, 132] on div "-" at bounding box center [13, 134] width 12 height 12
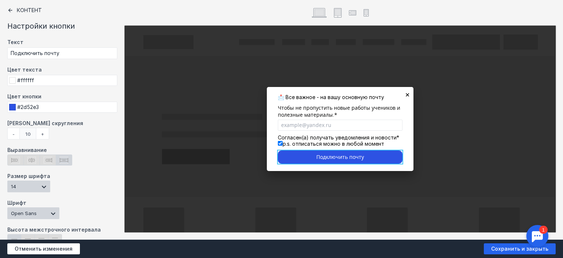
click at [17, 132] on div "-" at bounding box center [13, 134] width 12 height 12
click at [42, 133] on div "+" at bounding box center [42, 134] width 13 height 12
click at [99, 145] on div "[PERSON_NAME] скругления - 10 +" at bounding box center [62, 133] width 110 height 27
click at [406, 163] on div at bounding box center [281, 129] width 563 height 258
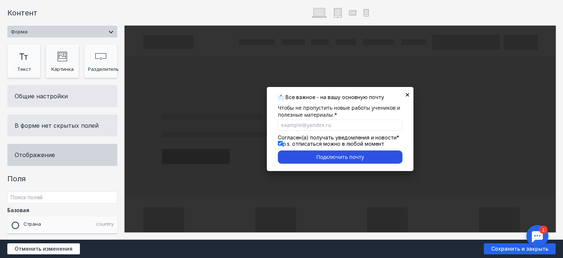
click at [73, 152] on div "Отображение" at bounding box center [62, 155] width 110 height 22
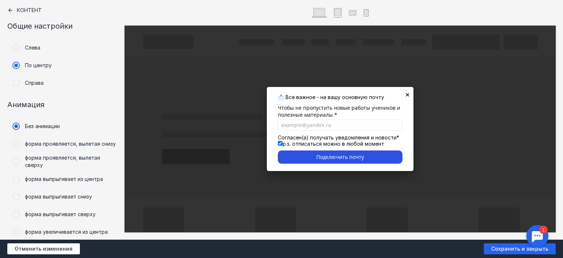
click at [10, 11] on icon at bounding box center [10, 10] width 4 height 4
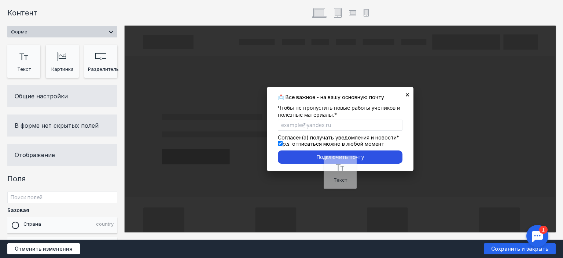
drag, startPoint x: 23, startPoint y: 57, endPoint x: 340, endPoint y: 167, distance: 334.8
click at [340, 167] on div "× 📩 Все важное - на вашу основную почту Чтобы не пропустить новые работы ученик…" at bounding box center [340, 129] width 147 height 84
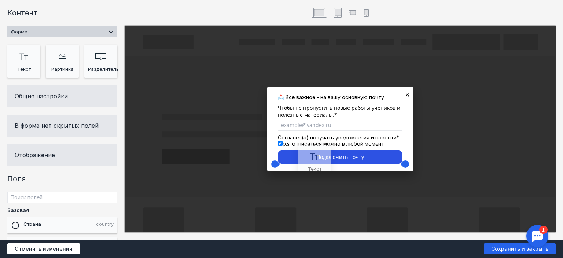
drag, startPoint x: 30, startPoint y: 62, endPoint x: 321, endPoint y: 162, distance: 307.4
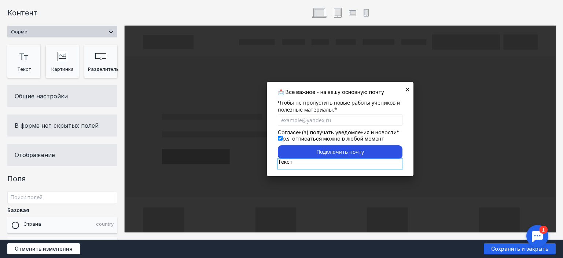
click at [293, 163] on div at bounding box center [340, 164] width 125 height 10
click at [293, 163] on p "Текст" at bounding box center [340, 162] width 125 height 6
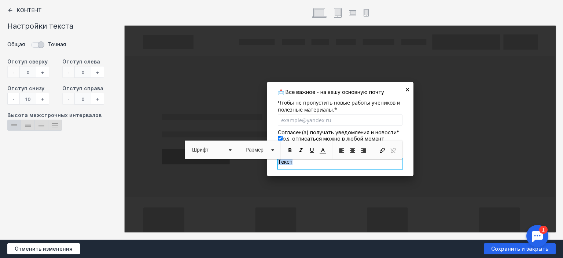
drag, startPoint x: 295, startPoint y: 162, endPoint x: 276, endPoint y: 162, distance: 18.7
click at [276, 162] on div "× 📩 Все важное - на вашу основную почту Чтобы не пропустить новые работы ученик…" at bounding box center [340, 129] width 431 height 206
click at [374, 164] on div "[PERSON_NAME], спасибо, я и так всё проверяю" at bounding box center [340, 164] width 125 height 10
drag, startPoint x: 370, startPoint y: 163, endPoint x: 271, endPoint y: 161, distance: 98.9
click at [271, 161] on div "× 📩 Все важное - на вашу основную почту Чтобы не пропустить новые работы ученик…" at bounding box center [340, 129] width 431 height 206
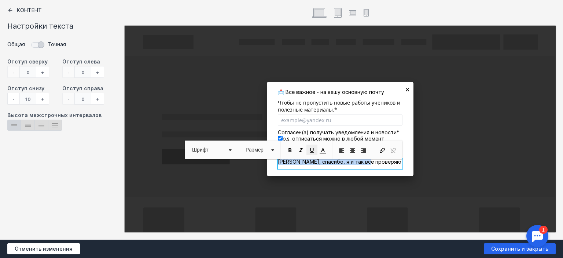
click at [313, 149] on span at bounding box center [312, 150] width 7 height 7
click at [353, 151] on span at bounding box center [352, 150] width 7 height 7
click at [410, 155] on div at bounding box center [281, 129] width 563 height 258
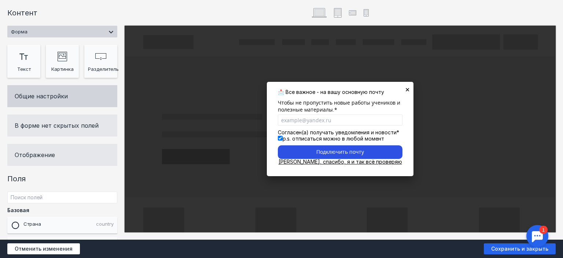
click at [78, 93] on div "Общие настройки" at bounding box center [62, 96] width 110 height 22
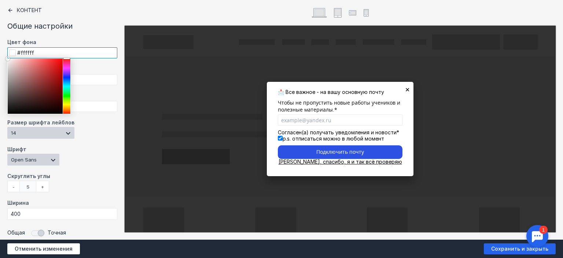
click at [10, 52] on div "#ffffff" at bounding box center [62, 52] width 110 height 11
paste input "018ad2"
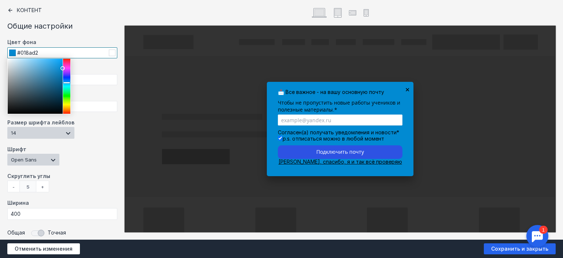
type input "#018ad2"
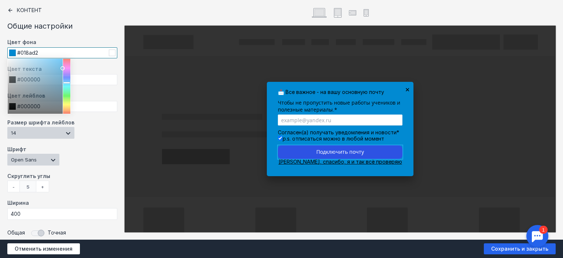
click at [333, 155] on div "Подключить почту" at bounding box center [340, 152] width 125 height 14
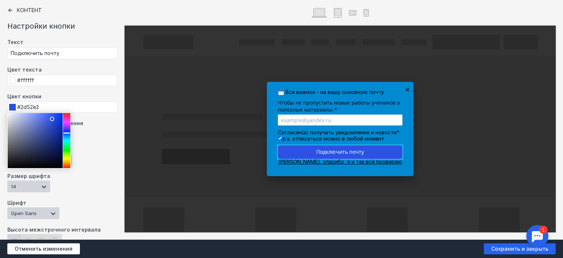
click at [12, 105] on span at bounding box center [12, 107] width 7 height 7
click at [52, 119] on div at bounding box center [52, 119] width 4 height 4
click at [30, 127] on div at bounding box center [35, 140] width 55 height 55
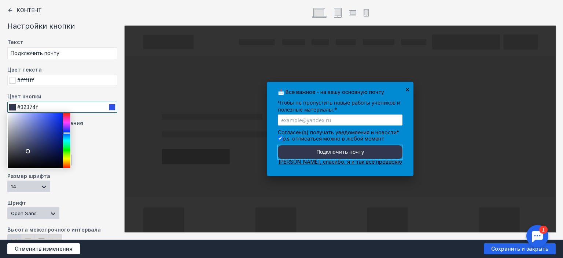
click at [28, 151] on div at bounding box center [35, 140] width 55 height 55
click at [32, 129] on div at bounding box center [35, 140] width 55 height 55
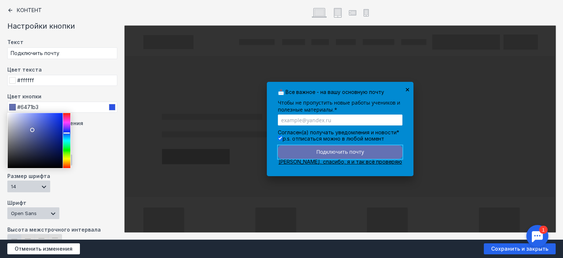
click at [82, 148] on div "Выравнивание" at bounding box center [62, 151] width 110 height 8
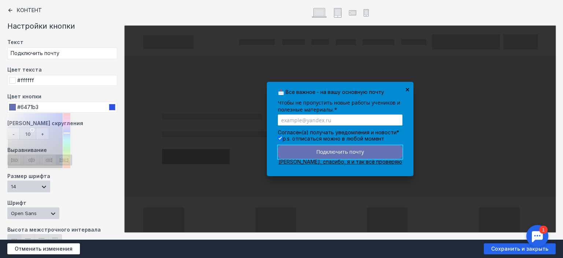
click at [13, 107] on span at bounding box center [12, 107] width 7 height 7
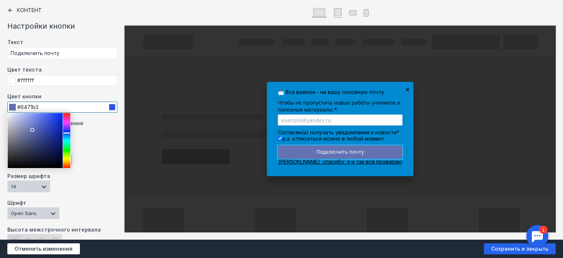
drag, startPoint x: 49, startPoint y: 105, endPoint x: 14, endPoint y: 101, distance: 35.3
click at [14, 101] on input "#6471b3" at bounding box center [62, 106] width 110 height 11
paste input "FFE8CD"
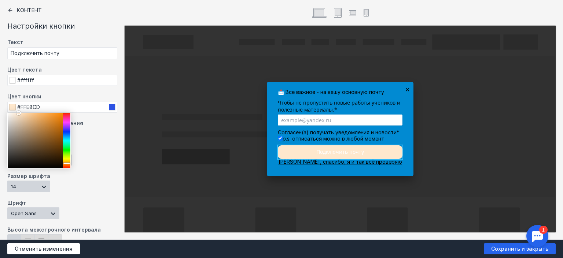
type input "#ffe8cd"
click at [91, 143] on div "[PERSON_NAME] скругления - 10 +" at bounding box center [62, 133] width 110 height 27
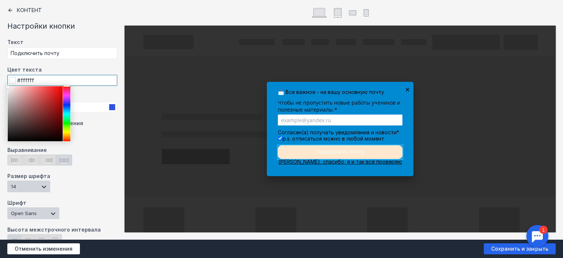
drag, startPoint x: 36, startPoint y: 81, endPoint x: 9, endPoint y: 79, distance: 26.8
click at [11, 80] on div "#ffffff" at bounding box center [62, 80] width 110 height 11
click at [9, 79] on span at bounding box center [12, 80] width 7 height 7
type input "#000000"
drag, startPoint x: 9, startPoint y: 136, endPoint x: 4, endPoint y: 147, distance: 11.5
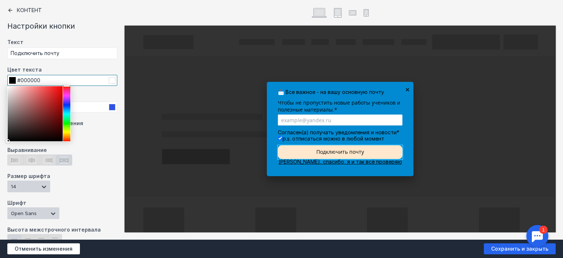
click at [4, 147] on div "Контент Настройки кнопки Текст Подключить почту Цвет текста #000000 Цвет кнопки…" at bounding box center [62, 119] width 125 height 239
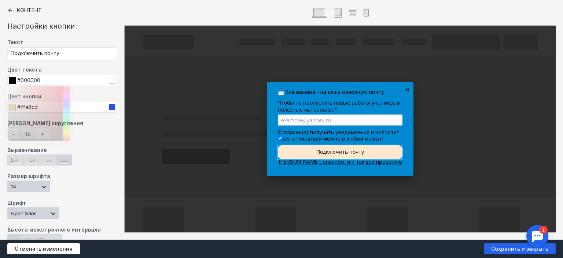
click at [108, 151] on div "Выравнивание" at bounding box center [62, 151] width 110 height 8
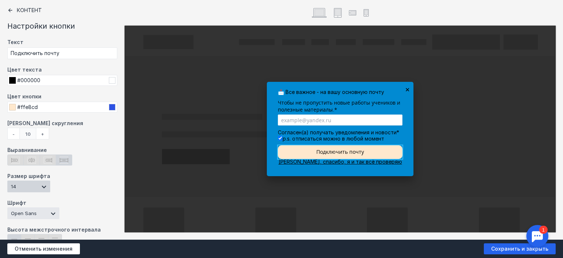
click at [36, 211] on select "Arial [PERSON_NAME] Scada PT Sans Open Sans Roboto [GEOGRAPHIC_DATA] PT Serif" at bounding box center [33, 213] width 52 height 12
click at [102, 149] on div "Выравнивание" at bounding box center [62, 151] width 110 height 8
click at [291, 139] on div at bounding box center [281, 129] width 563 height 258
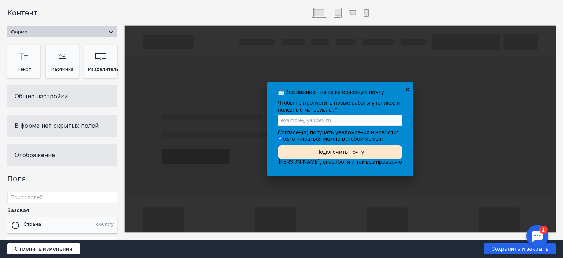
click at [291, 139] on div "Согласен(а) получать уведомления и новости p.s. отписаться можно в любой момент" at bounding box center [340, 137] width 125 height 16
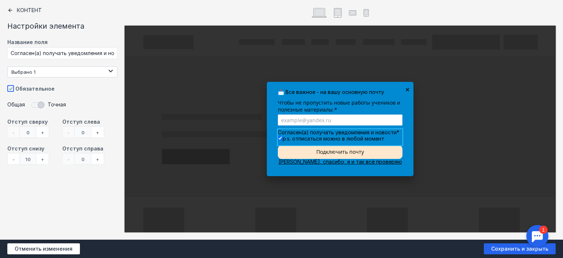
click at [11, 8] on icon at bounding box center [10, 10] width 6 height 6
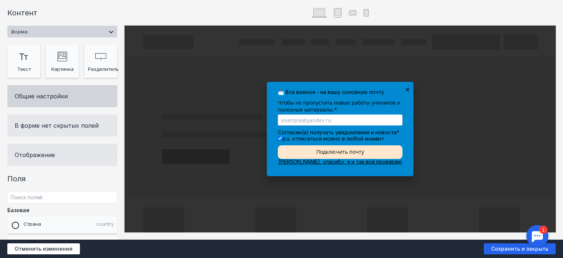
click at [43, 94] on div "Общие настройки" at bounding box center [62, 96] width 110 height 22
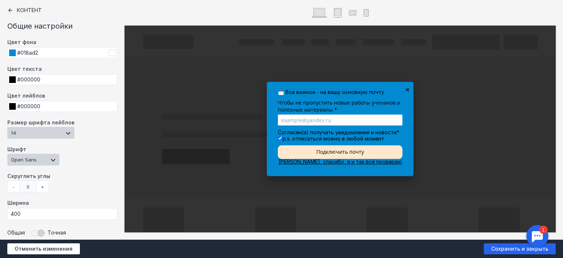
click at [11, 105] on span at bounding box center [12, 106] width 7 height 7
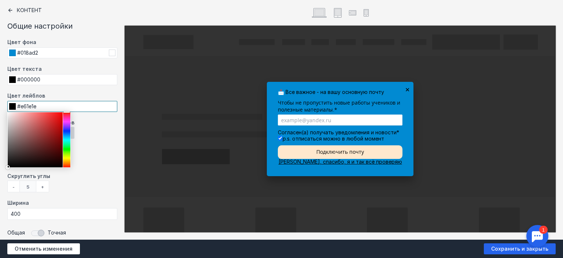
click at [56, 117] on div at bounding box center [35, 139] width 55 height 55
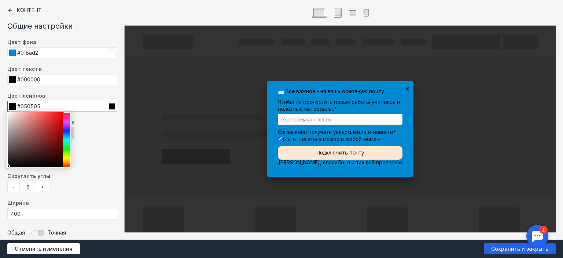
type input "#000000"
drag, startPoint x: 10, startPoint y: 164, endPoint x: 5, endPoint y: 168, distance: 6.8
click at [5, 168] on div "Контент Общие настройки Цвет фона #018ad2 Цвет текста #000000 Цвет лейблов #000…" at bounding box center [62, 119] width 125 height 239
click at [91, 176] on label "Скруглить углы" at bounding box center [62, 177] width 110 height 8
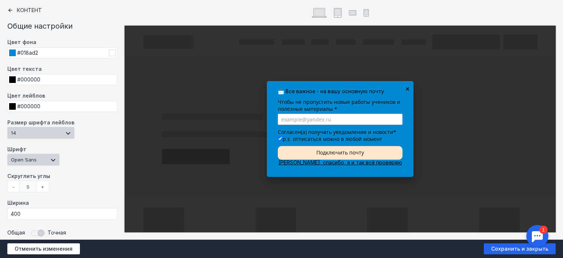
click at [42, 185] on div "+" at bounding box center [42, 186] width 13 height 12
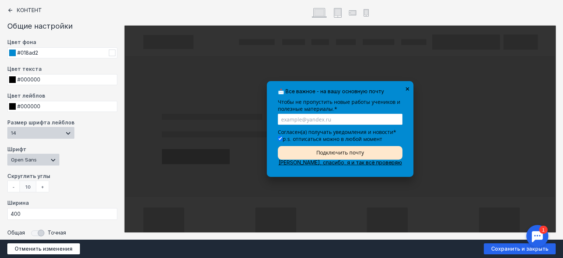
scroll to position [129, 0]
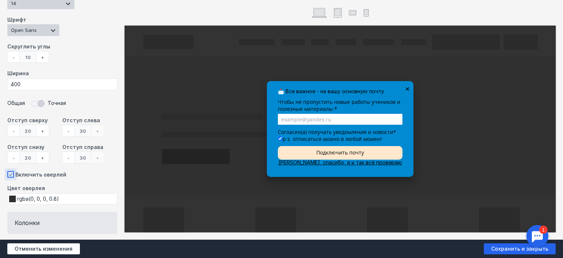
click at [11, 173] on span at bounding box center [10, 174] width 7 height 7
click at [11, 173] on input "Включить оверлей" at bounding box center [9, 172] width 5 height 5
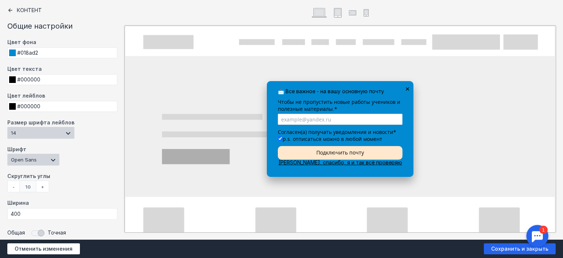
scroll to position [103, 0]
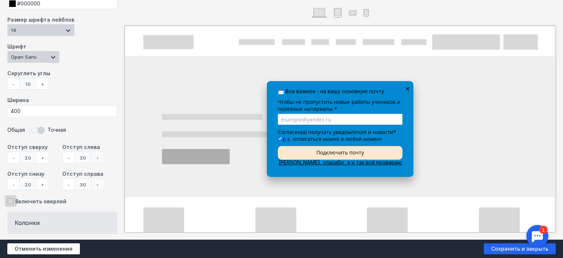
click at [12, 198] on span at bounding box center [10, 200] width 7 height 7
click at [12, 198] on input "Включить оверлей" at bounding box center [9, 199] width 5 height 5
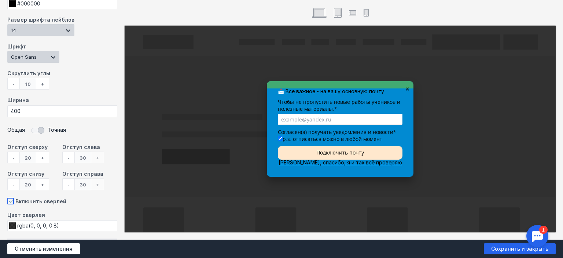
scroll to position [129, 0]
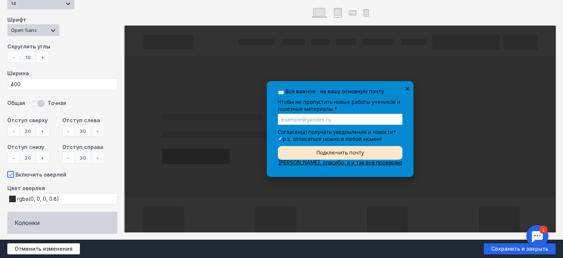
click at [44, 217] on div "Колонки" at bounding box center [62, 222] width 110 height 22
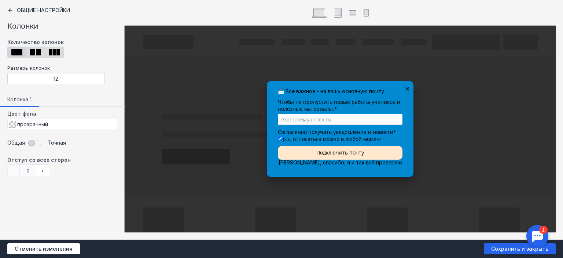
click at [10, 11] on icon at bounding box center [10, 10] width 6 height 6
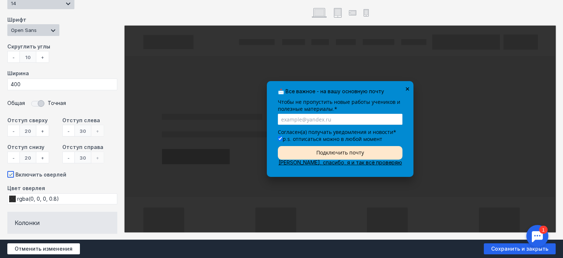
scroll to position [85, 0]
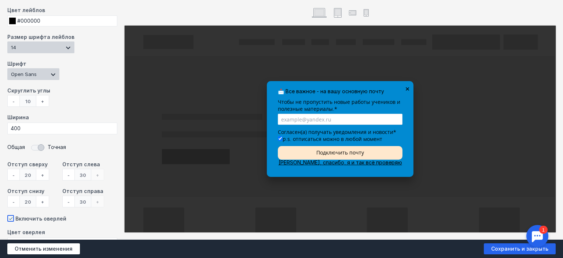
drag, startPoint x: 32, startPoint y: 100, endPoint x: 25, endPoint y: 98, distance: 7.0
click at [25, 98] on div "10" at bounding box center [27, 101] width 17 height 12
click at [41, 101] on div "+" at bounding box center [42, 101] width 13 height 12
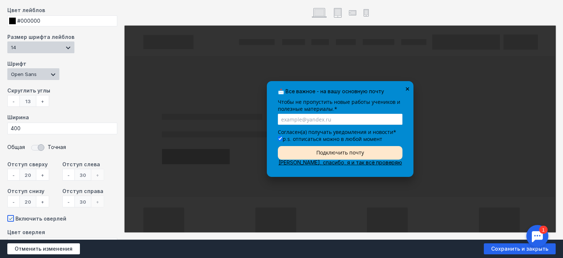
click at [41, 101] on div "+" at bounding box center [42, 101] width 13 height 12
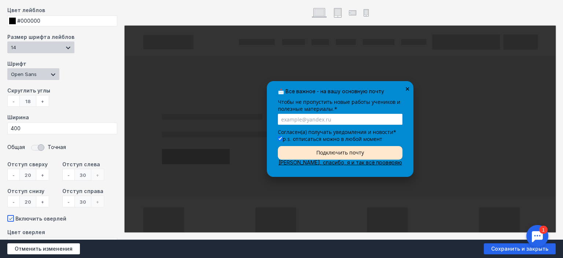
click at [14, 102] on div "-" at bounding box center [13, 101] width 12 height 12
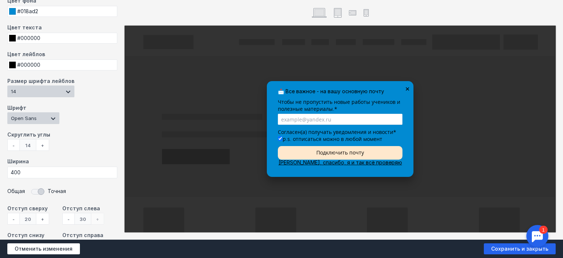
scroll to position [0, 0]
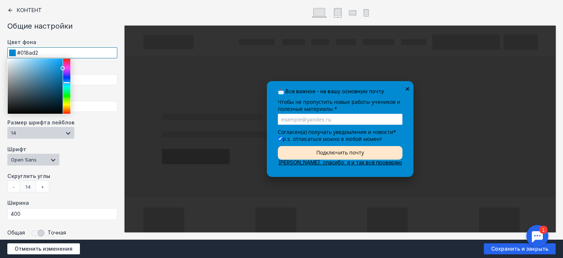
drag, startPoint x: 42, startPoint y: 52, endPoint x: 21, endPoint y: 52, distance: 21.3
click at [21, 52] on input "#018ad2" at bounding box center [62, 52] width 110 height 11
paste input "6028BD"
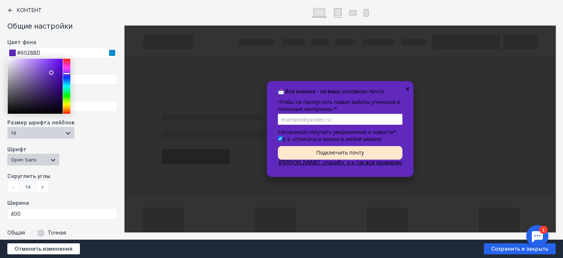
type input "#6028bd"
click at [81, 143] on div "Размер шрифта лейблов 8 9 10 11 12 13 14 15 16 17 18 19 20 22 24 26 28 30 32 34…" at bounding box center [62, 132] width 110 height 27
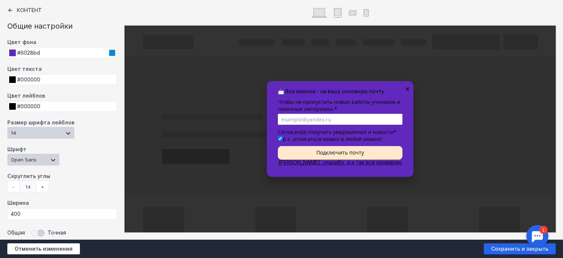
click at [11, 80] on span at bounding box center [12, 79] width 7 height 7
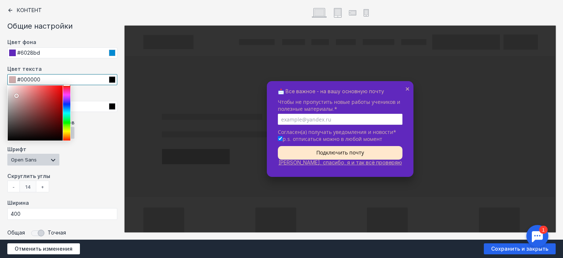
type input "#ffffff"
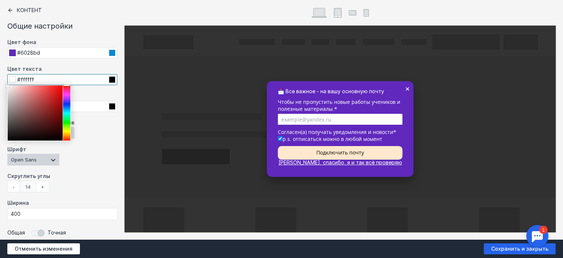
drag, startPoint x: 16, startPoint y: 96, endPoint x: 5, endPoint y: 78, distance: 20.7
click at [5, 78] on div "Контент Общие настройки Цвет фона #6028bd Цвет текста #ffffff Цвет лейблов #fff…" at bounding box center [62, 119] width 125 height 239
drag, startPoint x: 82, startPoint y: 176, endPoint x: 91, endPoint y: 168, distance: 11.4
click at [82, 176] on label "Скруглить углы" at bounding box center [62, 177] width 110 height 8
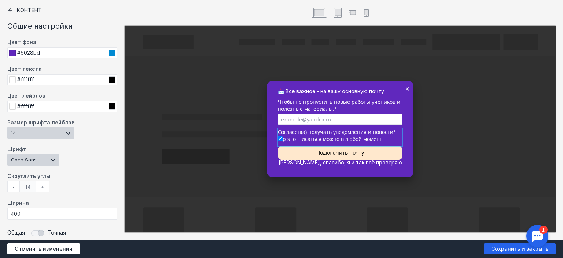
click at [287, 134] on div "Согласен(а) получать уведомления и новости" at bounding box center [340, 131] width 125 height 7
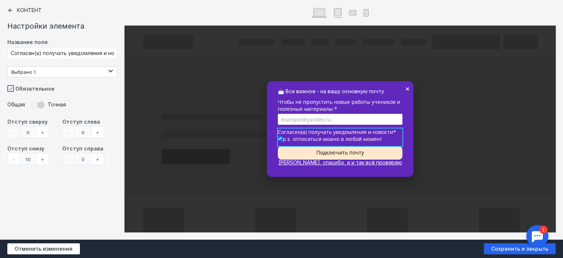
click at [450, 167] on div at bounding box center [281, 129] width 563 height 258
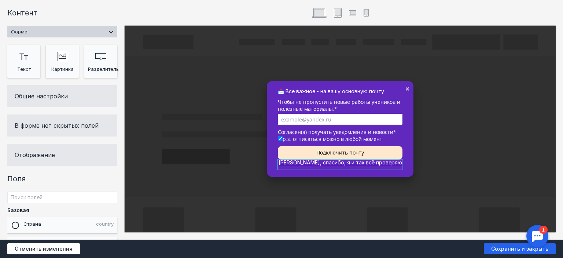
click at [362, 165] on div at bounding box center [340, 164] width 125 height 10
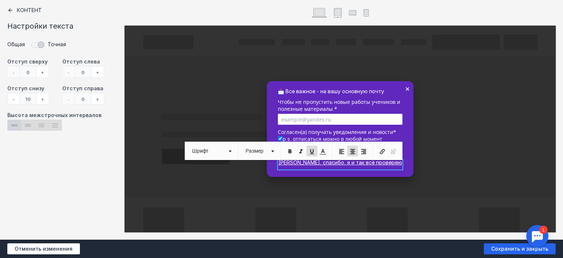
click at [40, 72] on div "+" at bounding box center [42, 72] width 13 height 12
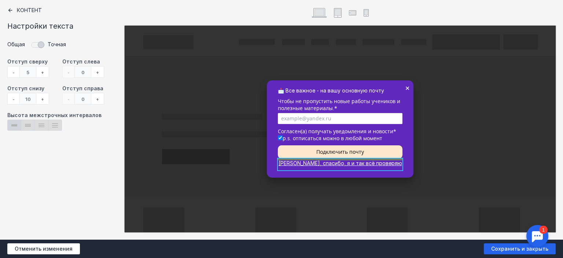
click at [40, 72] on div "+" at bounding box center [42, 72] width 13 height 12
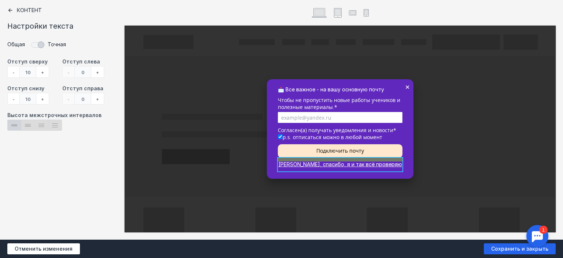
click at [40, 72] on div "+" at bounding box center [42, 72] width 13 height 12
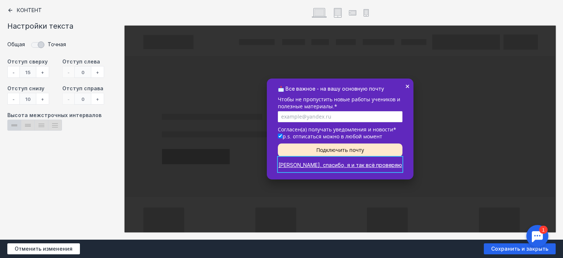
click at [77, 163] on div "Контент Настройки текста Общая Точная Отступ сверху - 15 + Отступ снизу - 10 + …" at bounding box center [62, 119] width 125 height 239
click at [298, 90] on div at bounding box center [281, 129] width 563 height 258
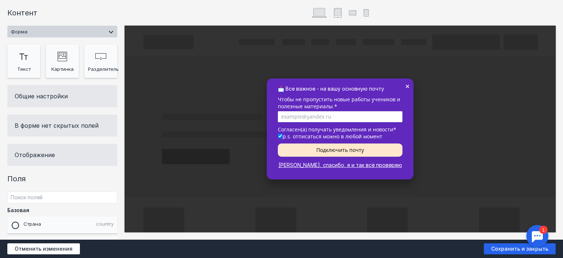
click at [298, 90] on div at bounding box center [340, 91] width 125 height 10
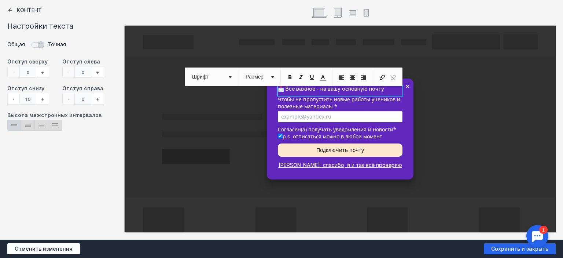
click at [299, 103] on div at bounding box center [281, 129] width 563 height 258
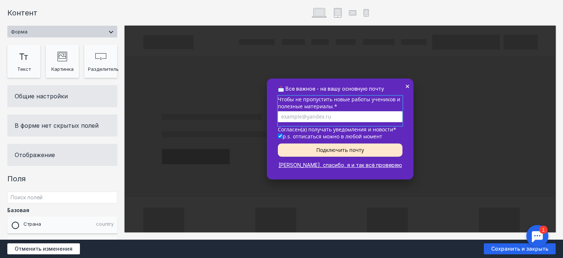
click at [285, 101] on div "Чтобы не пропустить новые работы учеников и полезные материалы." at bounding box center [340, 103] width 125 height 15
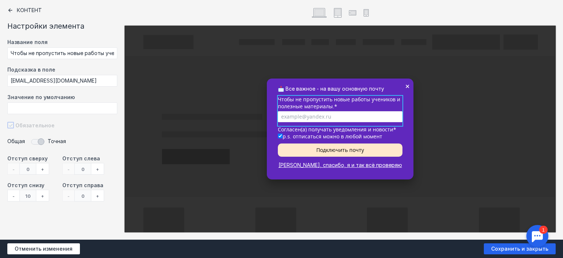
click at [40, 166] on div "+" at bounding box center [42, 169] width 13 height 12
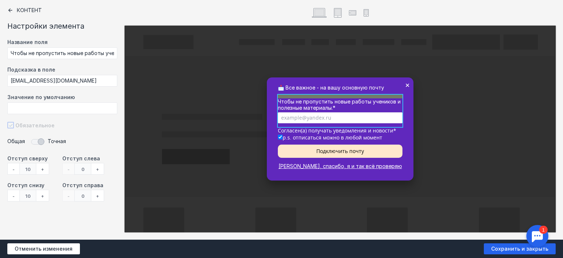
click at [40, 166] on div "+" at bounding box center [42, 169] width 13 height 12
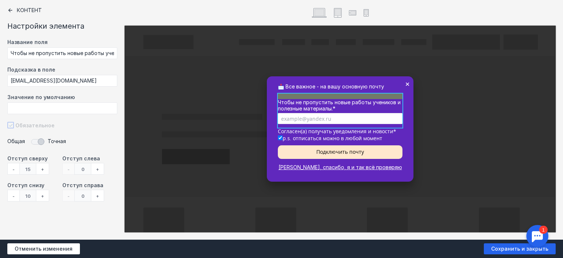
click at [41, 166] on div "+" at bounding box center [42, 169] width 13 height 12
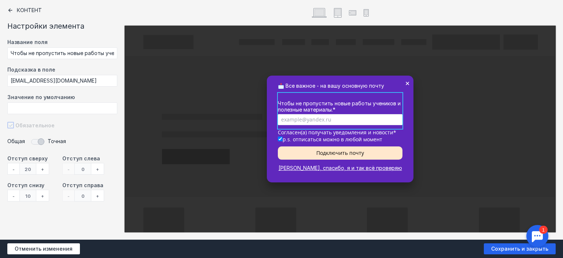
click at [67, 211] on div "Контент Настройки элемента Название поля Чтобы не пропустить новые работы учени…" at bounding box center [62, 119] width 125 height 239
click at [385, 132] on div at bounding box center [281, 129] width 563 height 258
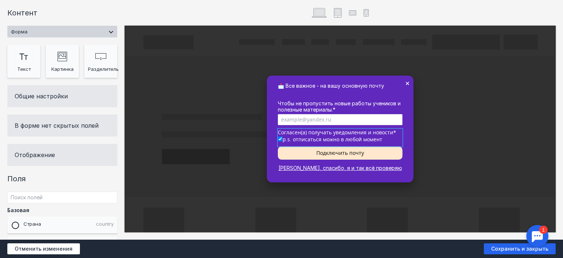
click at [291, 133] on div "Согласен(а) получать уведомления и новости" at bounding box center [340, 132] width 125 height 7
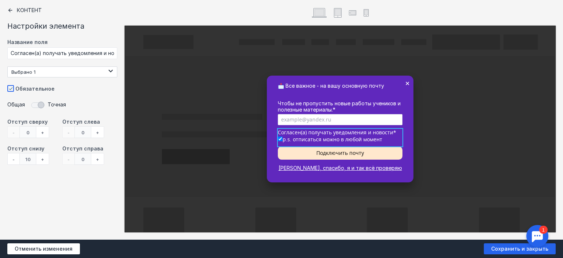
click at [43, 130] on div "+" at bounding box center [42, 132] width 13 height 12
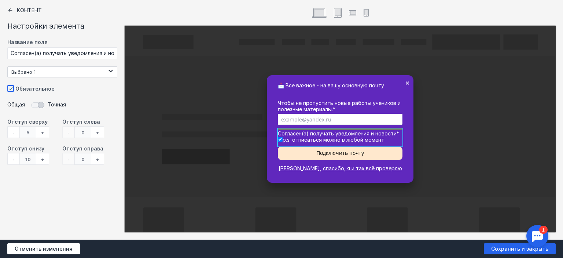
click at [43, 130] on div "+" at bounding box center [42, 132] width 13 height 12
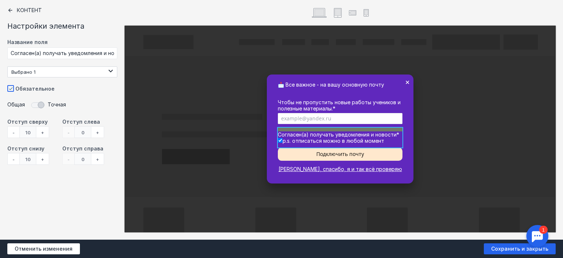
click at [43, 130] on div "+" at bounding box center [42, 132] width 13 height 12
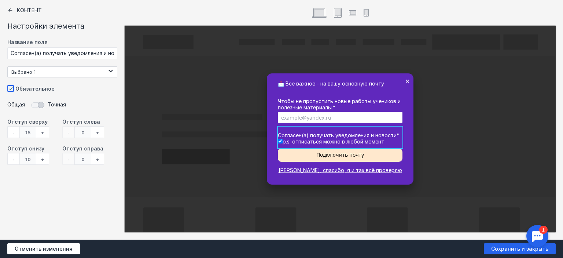
click at [59, 192] on div "Контент Настройки элемента Название поля [PERSON_NAME](а) получать уведомления …" at bounding box center [62, 119] width 125 height 239
click at [436, 162] on div at bounding box center [281, 129] width 563 height 258
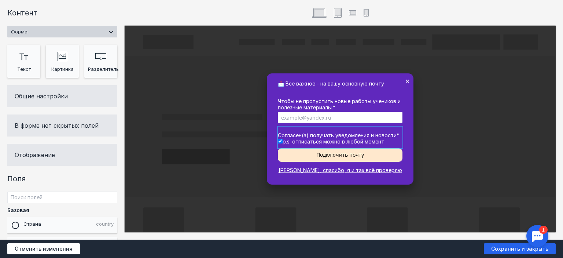
click at [341, 139] on div "Согласен(а) получать уведомления и новости p.s. отписаться можно в любой момент" at bounding box center [340, 137] width 125 height 22
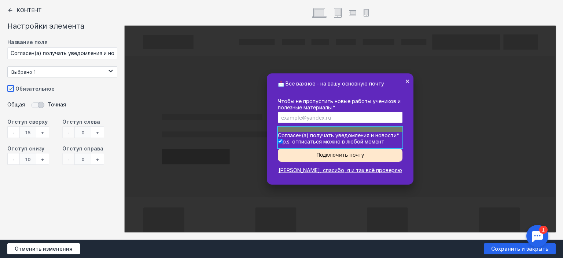
click at [14, 130] on div "-" at bounding box center [13, 132] width 12 height 12
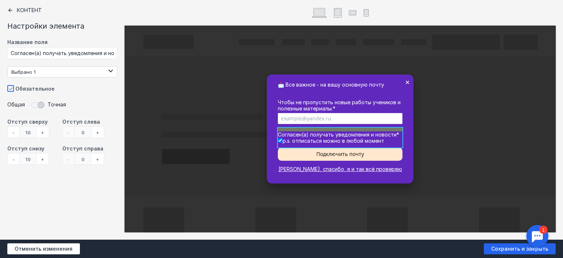
click at [14, 130] on div "-" at bounding box center [13, 132] width 12 height 12
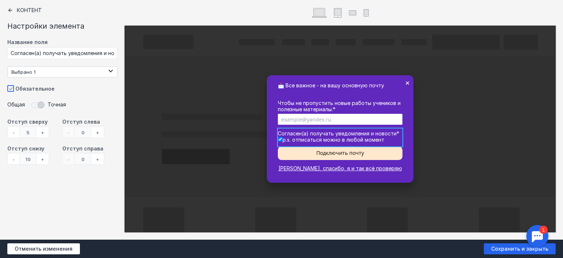
click at [440, 129] on div at bounding box center [281, 129] width 563 height 258
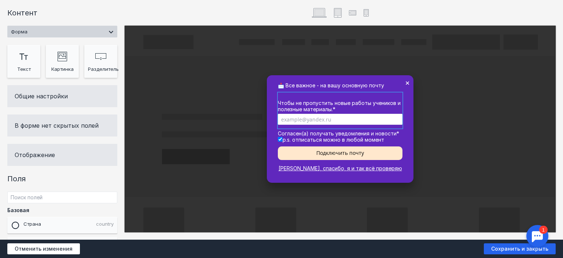
click at [321, 108] on div "Чтобы не пропустить новые работы учеников и полезные материалы." at bounding box center [340, 107] width 125 height 14
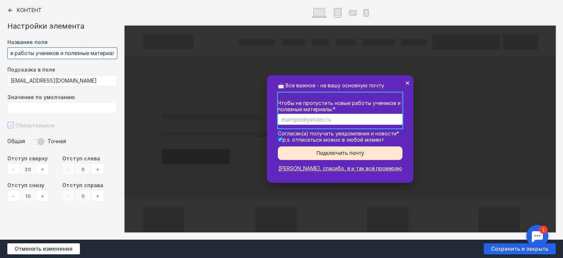
scroll to position [0, 78]
drag, startPoint x: 97, startPoint y: 54, endPoint x: 113, endPoint y: 56, distance: 16.3
click at [113, 56] on input "Чтобы не пропустить новые работы учеников и полезные материалы." at bounding box center [62, 53] width 110 height 12
click at [114, 53] on input "Чтобы не пропустить новые работы учеников и полезные материалы." at bounding box center [62, 53] width 110 height 12
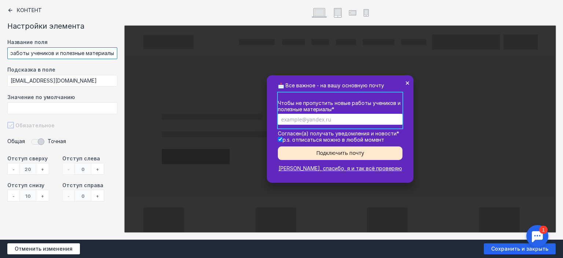
type input "Чтобы не пропустить новые работы учеников и полезные материалы"
click at [295, 146] on div at bounding box center [281, 129] width 563 height 258
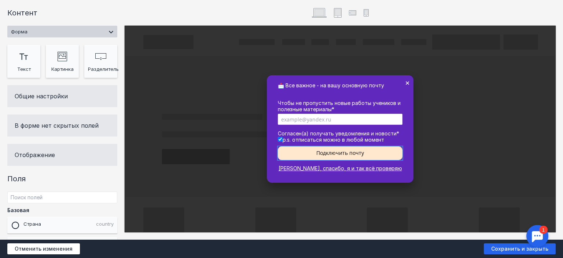
click at [295, 147] on div "Подключить почту" at bounding box center [340, 153] width 125 height 14
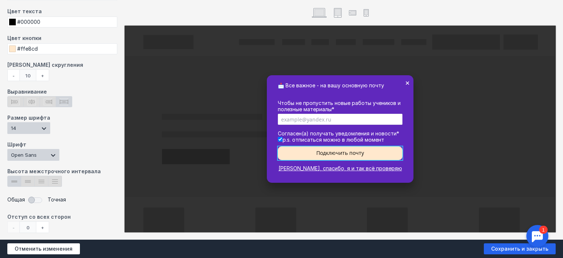
scroll to position [58, 0]
click at [32, 200] on span at bounding box center [36, 199] width 15 height 11
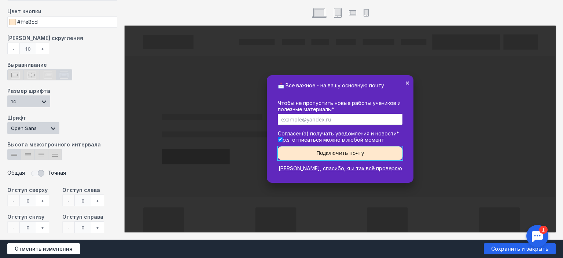
click at [42, 202] on div "+" at bounding box center [42, 200] width 13 height 12
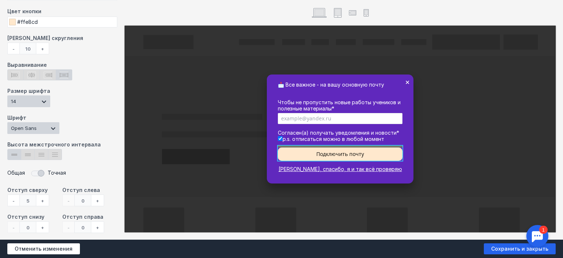
click at [42, 202] on div "+" at bounding box center [42, 200] width 13 height 12
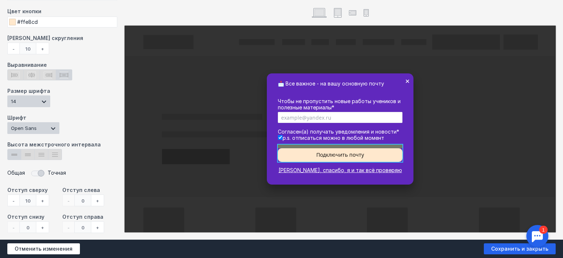
click at [42, 202] on div "+" at bounding box center [42, 200] width 13 height 12
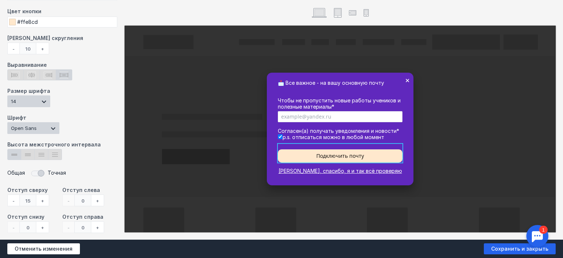
click at [432, 174] on div at bounding box center [281, 129] width 563 height 258
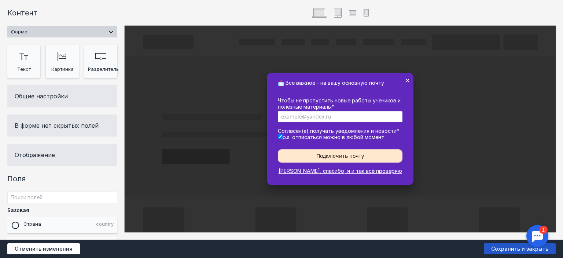
click at [517, 246] on span "Сохранить и закрыть" at bounding box center [520, 248] width 72 height 11
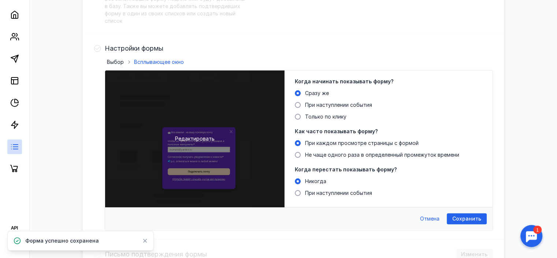
click at [195, 138] on span "Редактировать" at bounding box center [195, 138] width 40 height 7
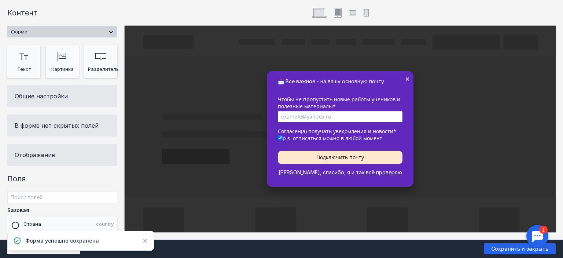
scroll to position [0, 0]
click at [338, 13] on rect at bounding box center [337, 12] width 5 height 6
click at [335, 12] on input "tablet_icon_2 Created with Sketch." at bounding box center [332, 9] width 5 height 5
radio input "true"
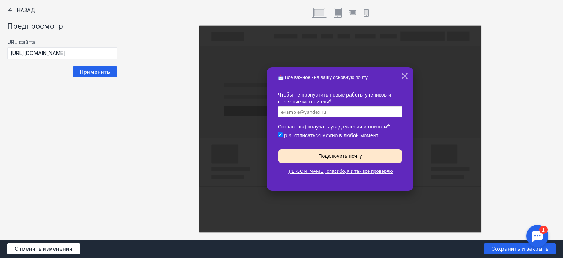
click at [351, 9] on icon "phone_horiz_icon_2 Created with Sketch." at bounding box center [352, 13] width 7 height 10
click at [350, 9] on input "phone_horiz_icon_2 Created with Sketch." at bounding box center [347, 9] width 5 height 5
radio input "true"
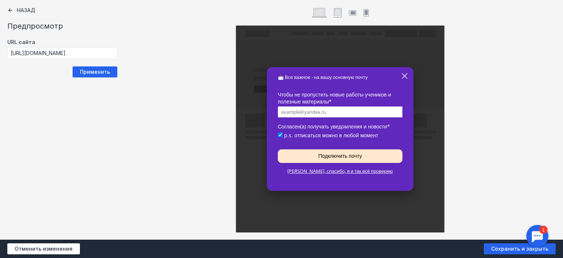
click at [365, 14] on rect at bounding box center [366, 12] width 3 height 4
click at [365, 12] on input "phone_vert_icon_2 Created with Sketch." at bounding box center [362, 9] width 5 height 5
radio input "true"
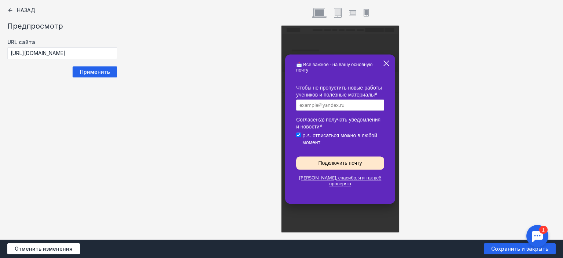
click at [315, 14] on icon at bounding box center [319, 13] width 9 height 6
click at [313, 12] on input "Untitled Created with Sketch." at bounding box center [310, 9] width 5 height 5
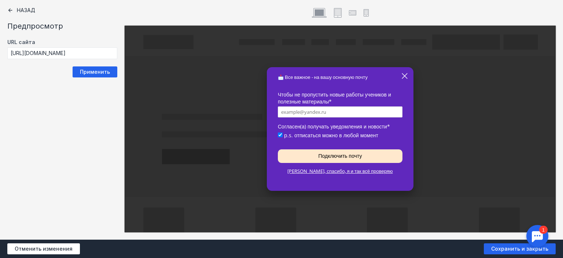
click at [317, 91] on label "Чтобы не пропустить новые работы учеников и полезные материалы*" at bounding box center [340, 98] width 125 height 15
click at [10, 10] on icon at bounding box center [10, 10] width 4 height 4
radio input "false"
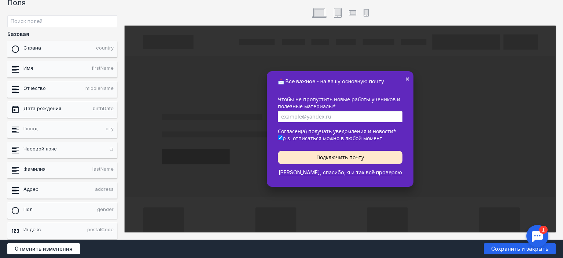
scroll to position [214, 0]
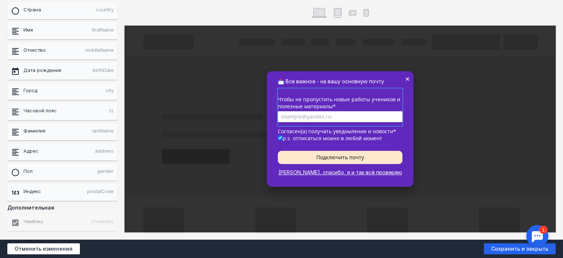
click at [343, 101] on div "Чтобы не пропустить новые работы учеников и полезные материалы" at bounding box center [340, 103] width 125 height 15
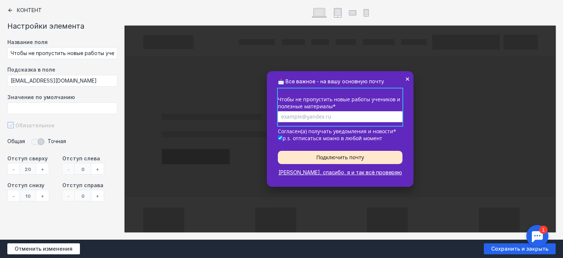
click at [335, 100] on div "Чтобы не пропустить новые работы учеников и полезные материалы" at bounding box center [340, 103] width 125 height 15
drag, startPoint x: 67, startPoint y: 53, endPoint x: 52, endPoint y: 51, distance: 15.5
click at [52, 51] on input "Чтобы не пропустить новые работы учеников и полезные материалы" at bounding box center [62, 53] width 110 height 12
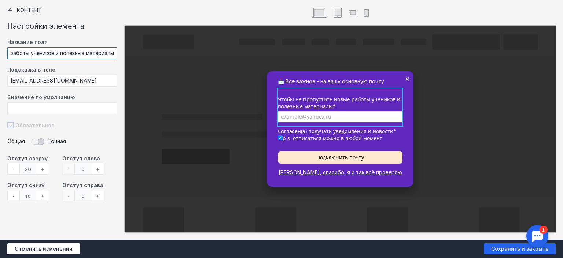
paste input "роверке работ и начале новых занятий"
drag, startPoint x: 27, startPoint y: 51, endPoint x: 5, endPoint y: 52, distance: 22.0
click at [5, 52] on div "Контент Настройки элемента Название поля Чтобы не пропустить проверке работ и н…" at bounding box center [62, 119] width 125 height 239
click at [84, 48] on input "Чтобы не пропустить проверке работ и начале новых занятий и полезные материалы" at bounding box center [62, 53] width 110 height 12
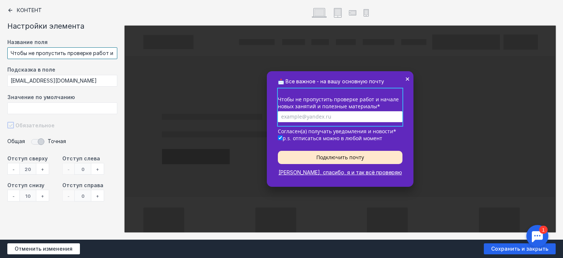
click at [69, 50] on input "Чтобы не пропустить проверке работ и начале новых занятий и полезные материалы" at bounding box center [62, 53] width 110 height 12
click at [67, 51] on input "Чтобы не пропустить проверке работ и начале новых занятий и полезные материалы" at bounding box center [62, 53] width 110 height 12
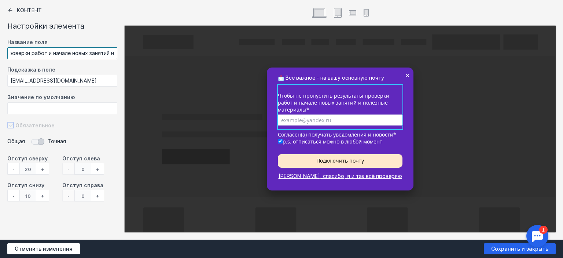
scroll to position [0, 85]
click at [31, 51] on input "Чтобы не пропустить результаты проверки работ и начале новых занятий и полезные…" at bounding box center [62, 53] width 110 height 12
drag, startPoint x: 98, startPoint y: 52, endPoint x: 117, endPoint y: 52, distance: 19.1
click at [117, 52] on input "Чтобы не пропустить результаты проверок работ и начале новых занятий и полезные…" at bounding box center [62, 53] width 110 height 12
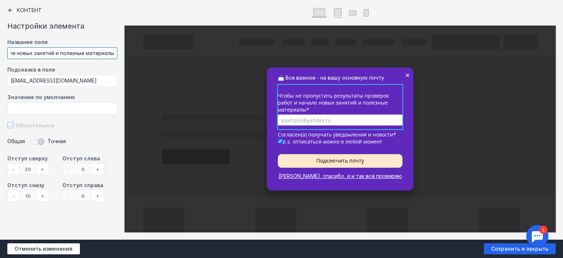
click at [30, 54] on input "Чтобы не пропустить результаты проверок работ и начале новых занятий и полезные…" at bounding box center [62, 53] width 110 height 12
click at [18, 53] on input "Чтобы не пропустить результаты проверок работ и начале новых занятий и полезные…" at bounding box center [62, 53] width 110 height 12
drag, startPoint x: 78, startPoint y: 56, endPoint x: 87, endPoint y: 58, distance: 9.5
click at [107, 62] on div "Название поля Чтобы не пропустить результаты проверок работ и напоминия новых з…" at bounding box center [62, 52] width 110 height 27
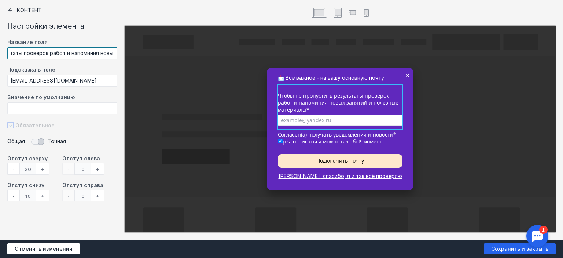
scroll to position [0, 90]
click at [44, 52] on input "Чтобы не пропустить результаты проверок работ и напоминия новых занятий и полез…" at bounding box center [62, 53] width 110 height 12
click at [77, 52] on input "Чтобы не пропустить результаты проверок работ и напоминия новых занятий и полез…" at bounding box center [62, 53] width 110 height 12
click at [30, 49] on input "Чтобы не пропустить результаты проверок работ и напоминания о новых занятиях и …" at bounding box center [62, 53] width 110 height 12
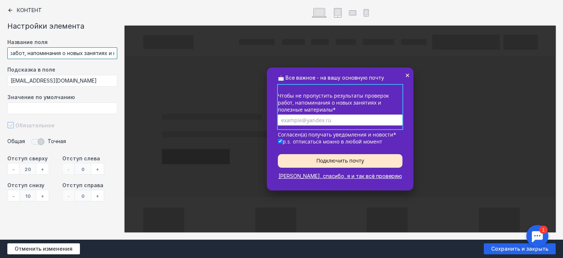
type input "Чтобы не пропустить результаты проверок работ, напоминания о новых занятиях и п…"
click at [485, 127] on div at bounding box center [281, 129] width 563 height 258
